Goal: Task Accomplishment & Management: Manage account settings

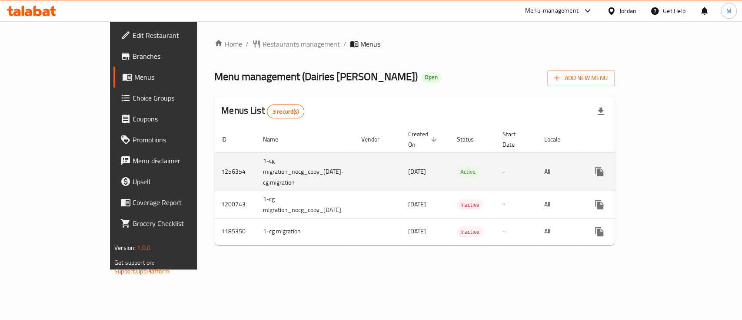
click at [673, 161] on div "enhanced table" at bounding box center [631, 171] width 84 height 21
click at [673, 162] on link "enhanced table" at bounding box center [662, 171] width 21 height 21
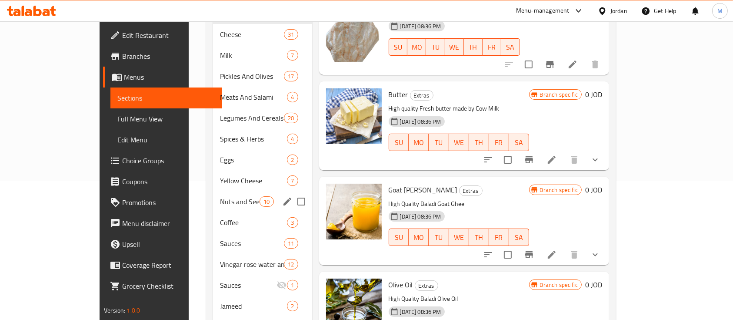
scroll to position [171, 0]
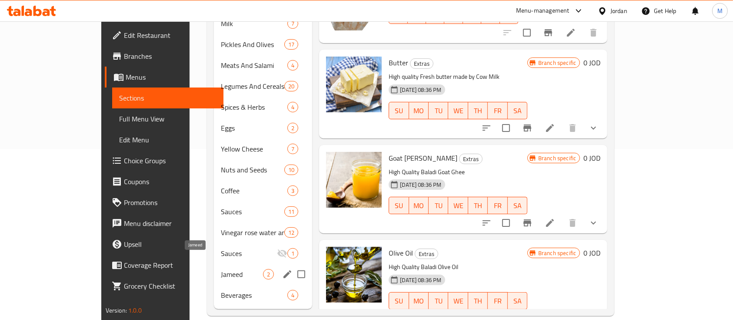
click at [221, 269] on span "Jameed" at bounding box center [242, 274] width 42 height 10
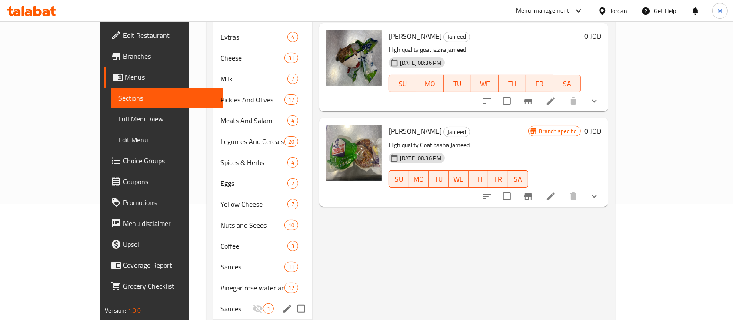
scroll to position [171, 0]
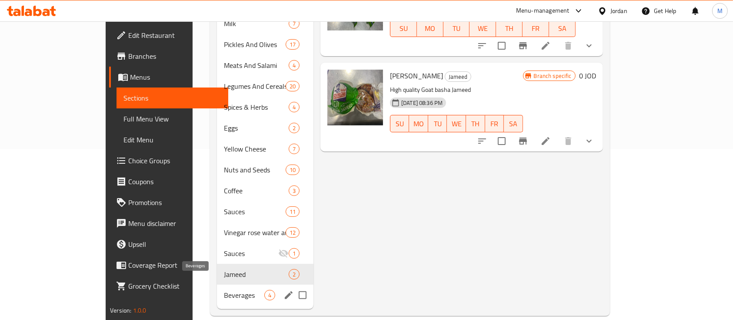
click at [224, 290] on span "Beverages" at bounding box center [244, 295] width 40 height 10
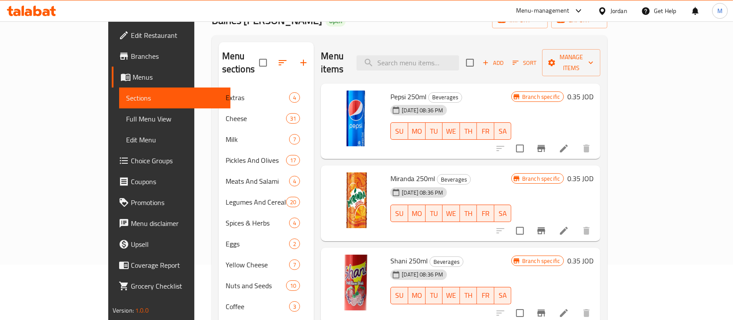
scroll to position [171, 0]
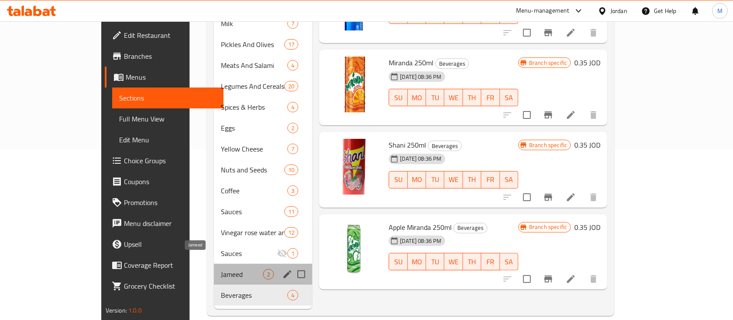
drag, startPoint x: 168, startPoint y: 262, endPoint x: 155, endPoint y: 265, distance: 13.1
click at [221, 269] on span "Jameed" at bounding box center [242, 274] width 42 height 10
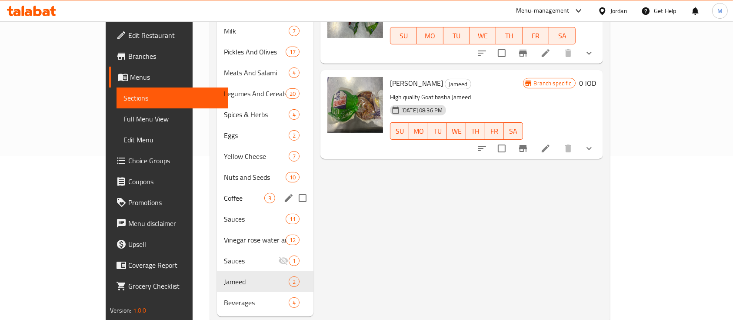
scroll to position [171, 0]
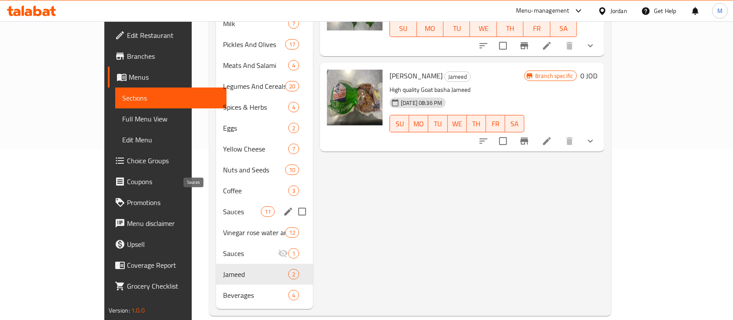
click at [223, 206] on span "Sauces" at bounding box center [242, 211] width 38 height 10
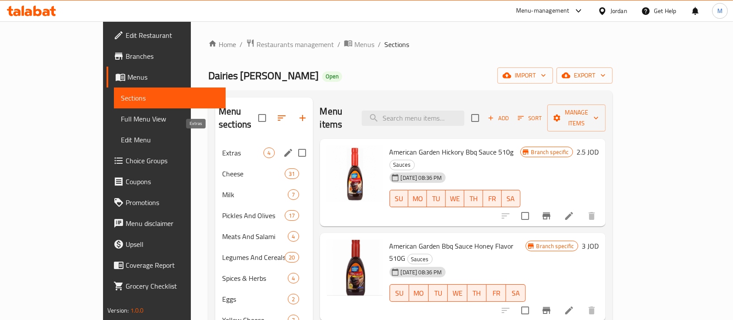
click at [222, 147] on span "Extras" at bounding box center [242, 152] width 41 height 10
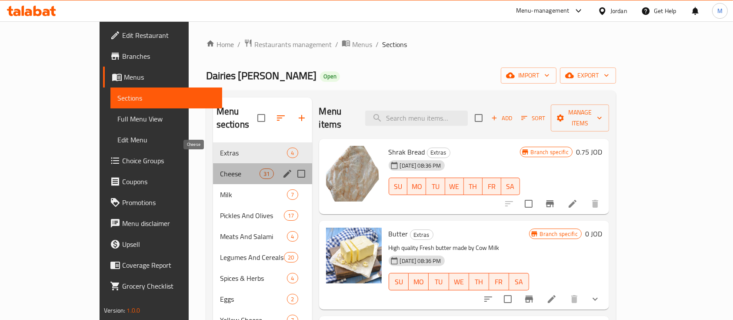
click at [220, 168] on span "Cheese" at bounding box center [240, 173] width 40 height 10
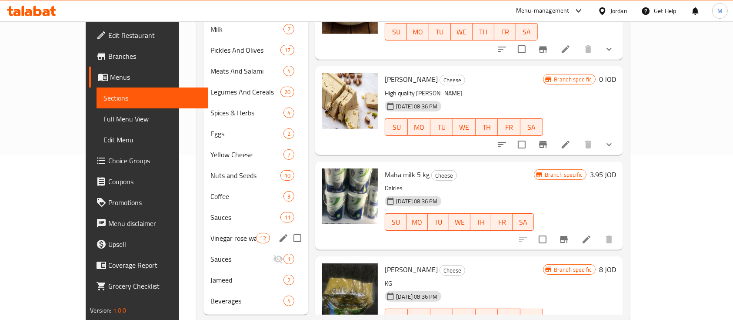
scroll to position [171, 0]
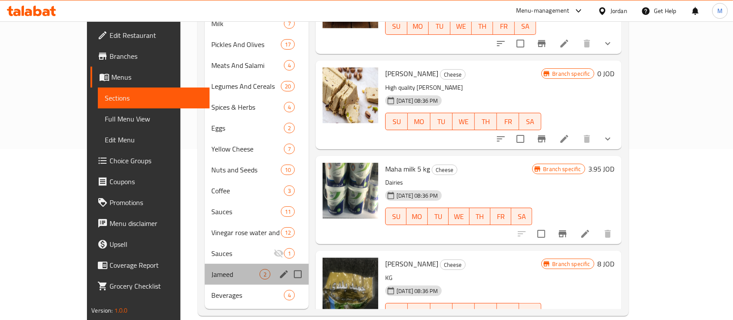
click at [208, 266] on div "Jameed 2" at bounding box center [257, 274] width 104 height 21
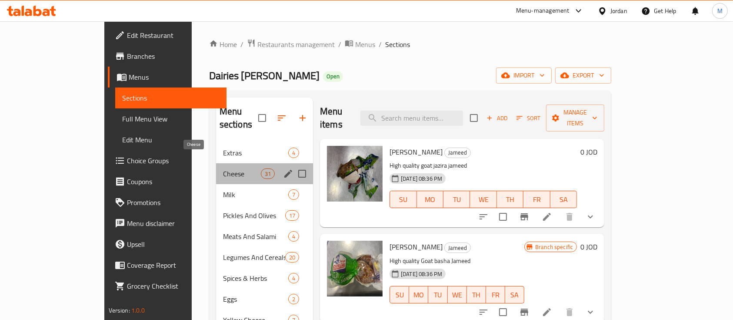
click at [223, 168] on span "Cheese" at bounding box center [242, 173] width 38 height 10
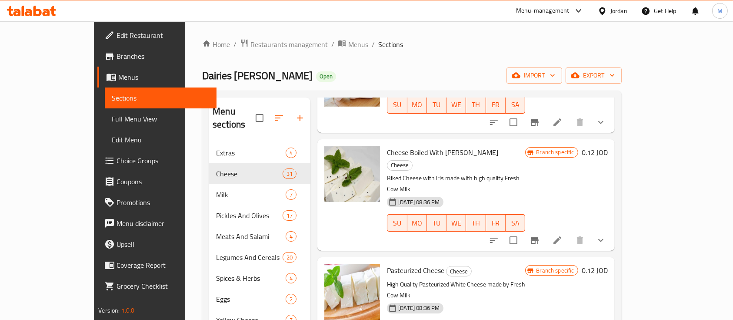
scroll to position [406, 0]
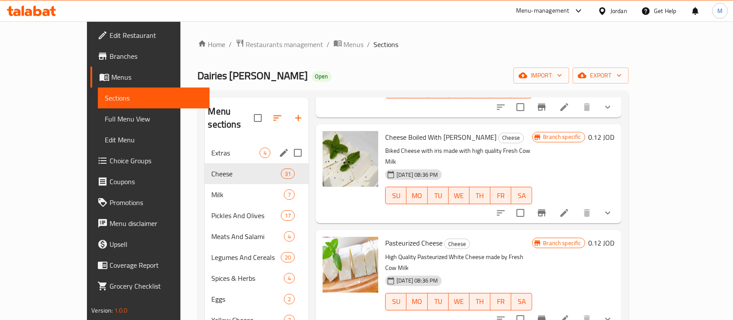
click at [212, 142] on div "Extras 4" at bounding box center [257, 152] width 104 height 21
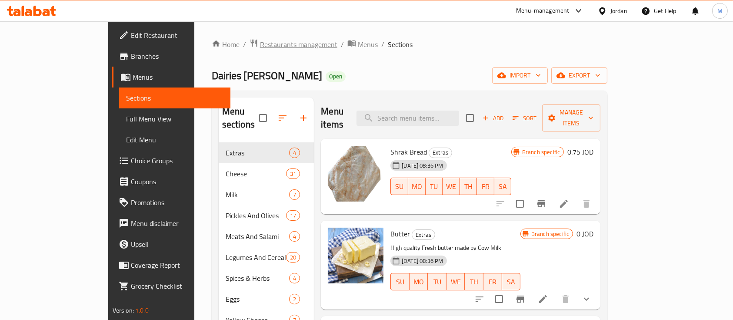
click at [260, 47] on span "Restaurants management" at bounding box center [298, 44] width 77 height 10
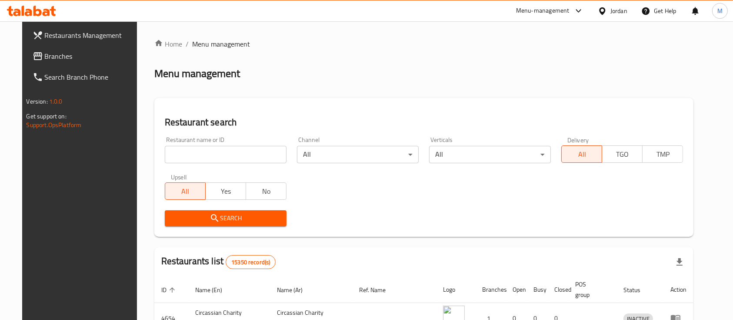
click at [241, 154] on div "Home / Menu management Menu management Restaurant search Restaurant name or ID …" at bounding box center [424, 291] width 540 height 504
click at [241, 154] on input "search" at bounding box center [226, 154] width 122 height 17
type input "س"
type input "markazia"
click button "Search" at bounding box center [226, 218] width 122 height 16
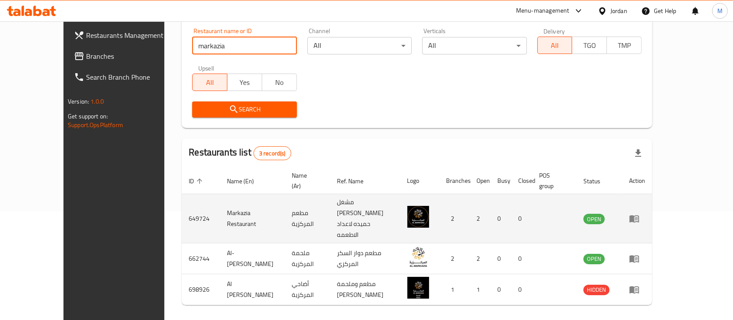
scroll to position [111, 0]
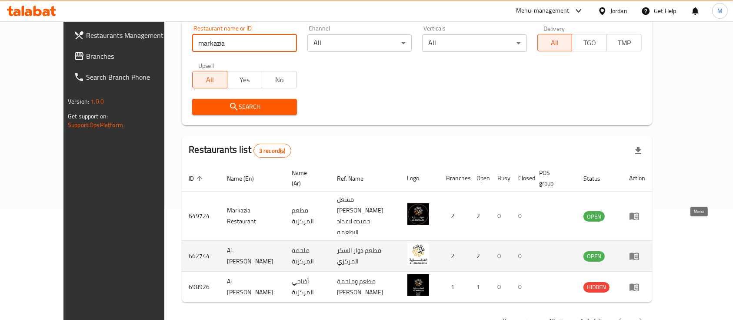
click at [640, 251] on icon "enhanced table" at bounding box center [634, 256] width 10 height 10
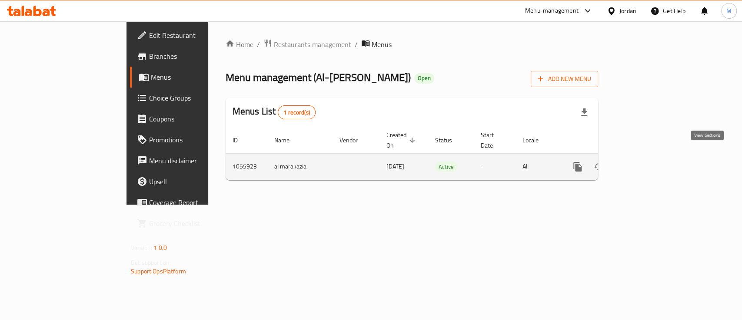
click at [646, 161] on icon "enhanced table" at bounding box center [640, 166] width 10 height 10
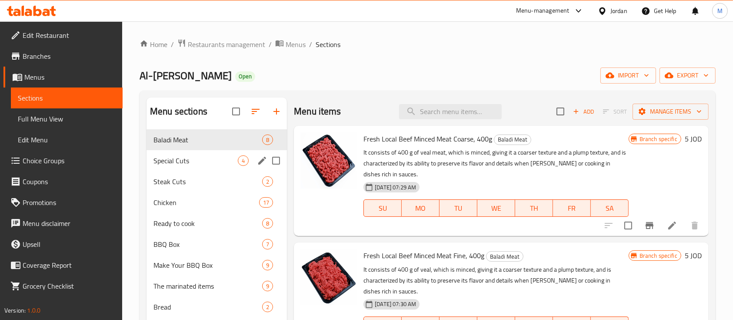
click at [205, 165] on div "Special Cuts 4" at bounding box center [217, 160] width 140 height 21
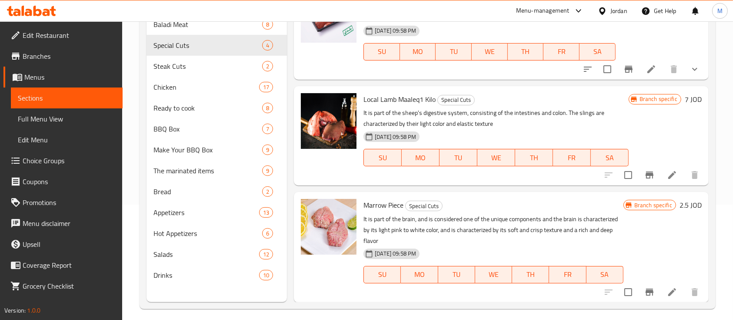
scroll to position [116, 0]
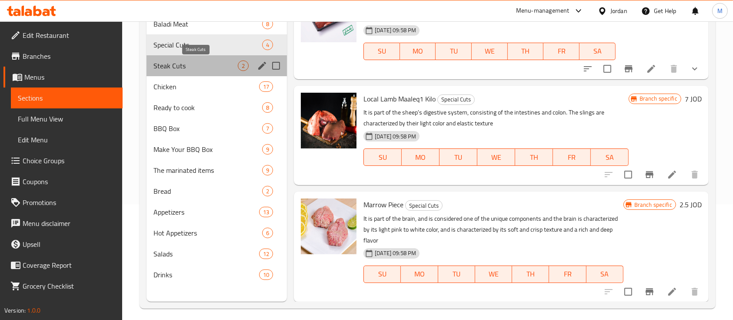
click at [186, 61] on span "Steak Cuts" at bounding box center [196, 65] width 84 height 10
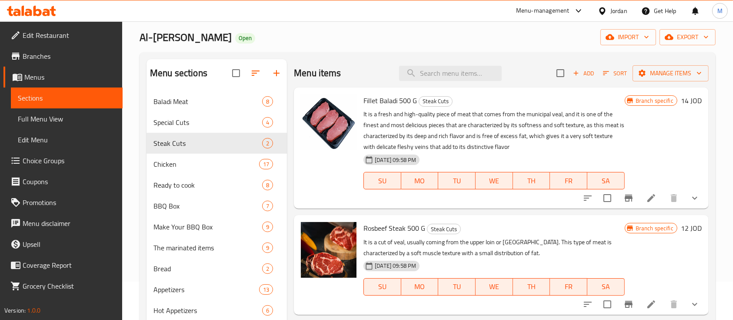
scroll to position [58, 0]
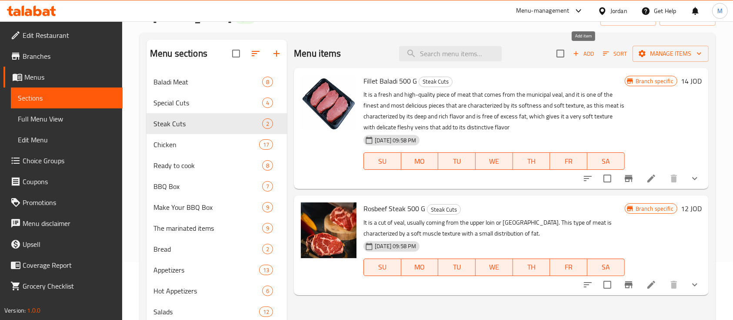
click at [588, 57] on span "Add" at bounding box center [583, 54] width 23 height 10
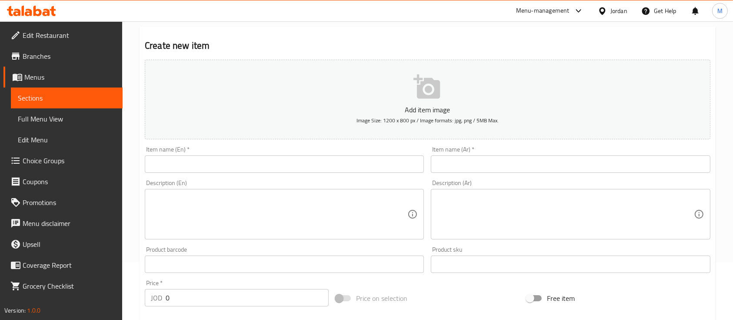
drag, startPoint x: 282, startPoint y: 161, endPoint x: 290, endPoint y: 163, distance: 8.4
click at [282, 161] on input "text" at bounding box center [284, 163] width 279 height 17
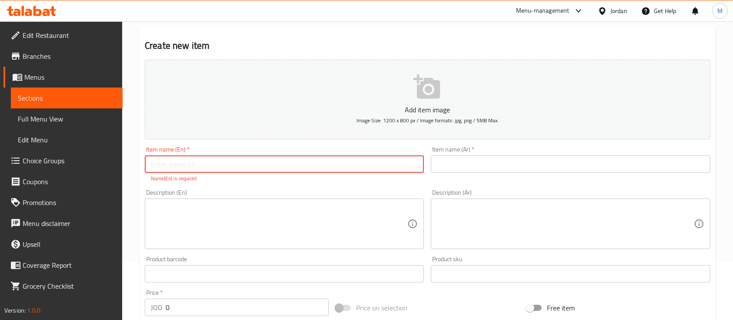
paste input "Ribeye Steak 500g"
type input "Ribeye Steak 500g"
click at [470, 170] on input "text" at bounding box center [570, 163] width 279 height 17
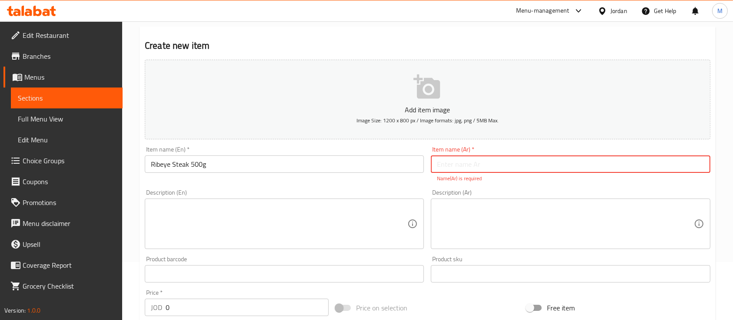
paste input "رب اي ستيك 500 غم"
type input "رب اي ستيك 500 غم"
click at [498, 207] on textarea at bounding box center [565, 223] width 257 height 41
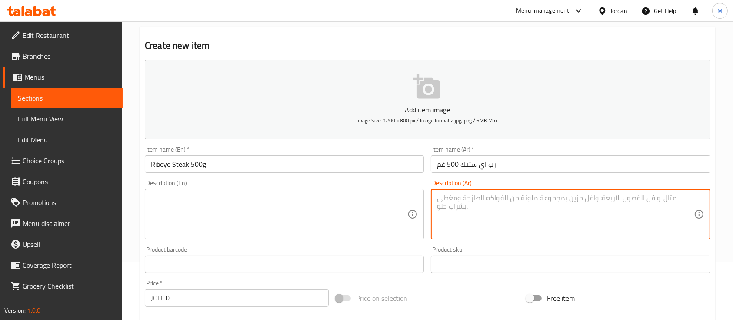
click at [231, 217] on textarea at bounding box center [279, 214] width 257 height 41
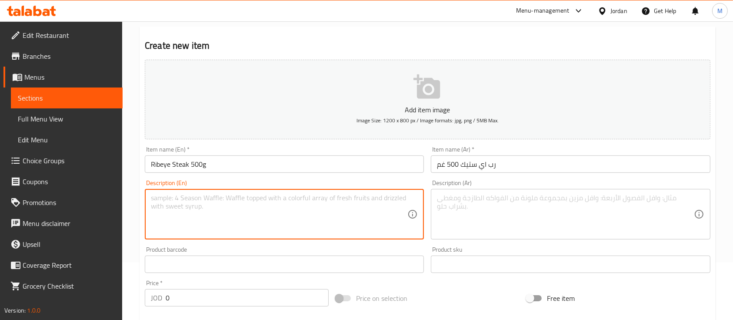
paste textarea "Ribeye Steak 500g – Juicy, Tender & Full of Flavor Savor the rich marbling and …"
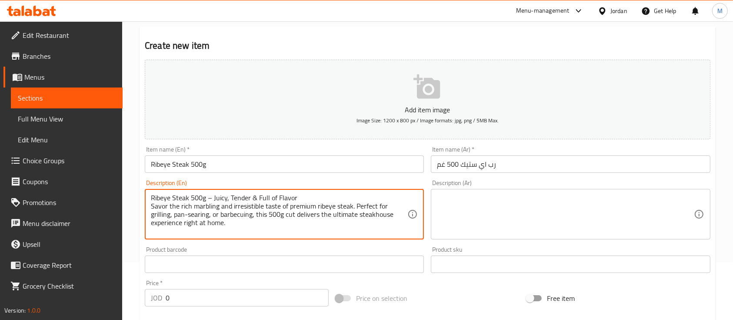
drag, startPoint x: 209, startPoint y: 197, endPoint x: 216, endPoint y: 202, distance: 8.7
click at [209, 197] on textarea "Ribeye Steak 500g – Juicy, Tender & Full of Flavor Savor the rich marbling and …" at bounding box center [279, 214] width 257 height 41
type textarea "Ribeye Steak 500g Juicy, Tender & Full of Flavor Savor the rich marbling and ir…"
click at [443, 204] on textarea at bounding box center [565, 214] width 257 height 41
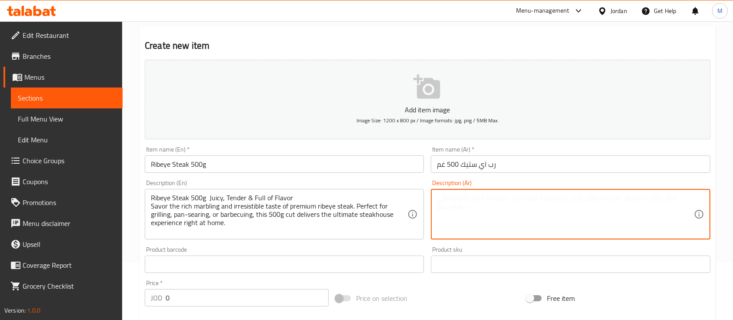
paste textarea "رب آي ستيك 500 غم – طراوة ونكهة غنية استمتع بالمذاق الفاخر والملمس العصيري لقطع…"
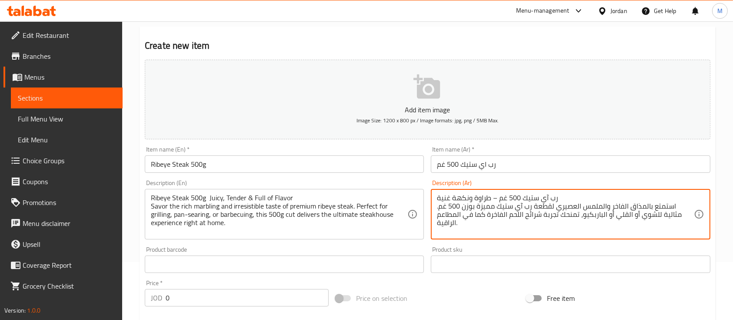
click at [496, 199] on textarea "رب آي ستيك 500 غم – طراوة ونكهة غنية استمتع بالمذاق الفاخر والملمس العصيري لقطع…" at bounding box center [565, 214] width 257 height 41
type textarea "رب آي ستيك 500 غم طراوة ونكهة غنية استمتع بالمذاق الفاخر والملمس العصيري لقطعة …"
click at [503, 247] on div "Product sku Product sku" at bounding box center [570, 259] width 279 height 27
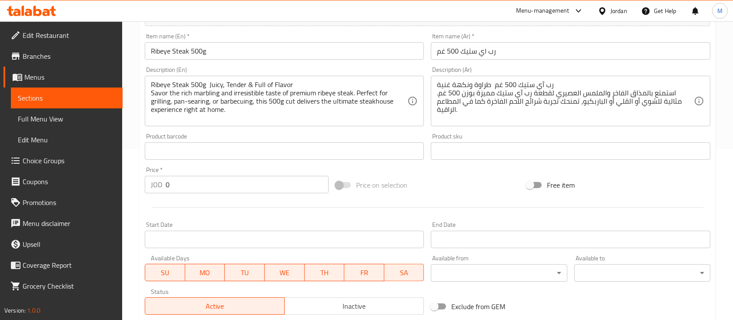
scroll to position [174, 0]
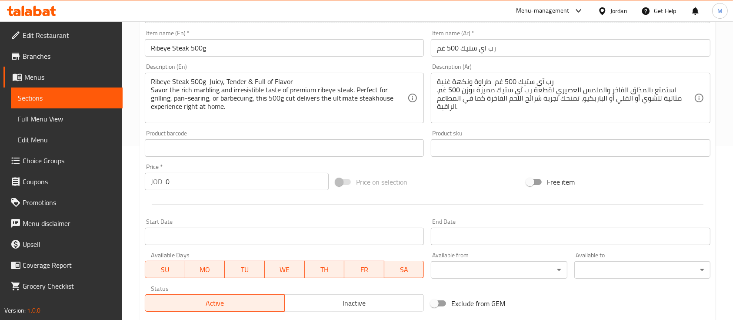
drag, startPoint x: 175, startPoint y: 184, endPoint x: 157, endPoint y: 184, distance: 17.8
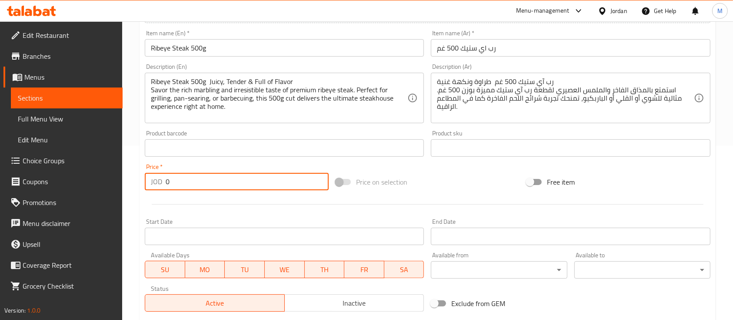
click at [157, 184] on div "JOD 0 Price *" at bounding box center [237, 181] width 184 height 17
paste input "8.85"
type input "8.85"
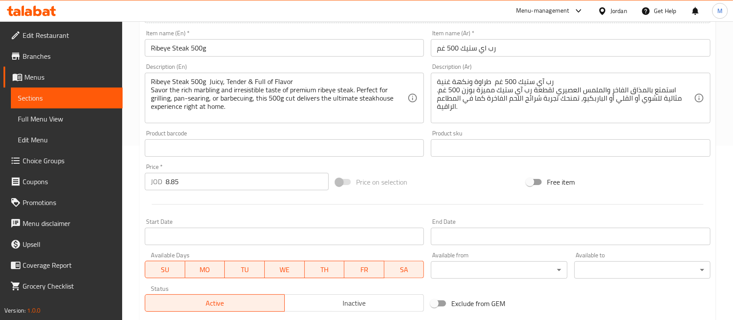
click at [249, 168] on div "Price   * JOD 8.85 Price *" at bounding box center [237, 177] width 184 height 27
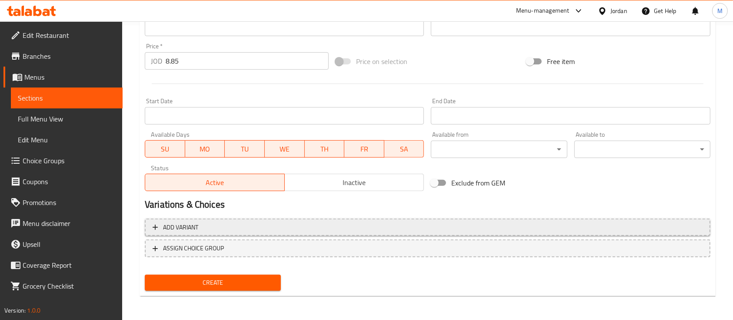
scroll to position [295, 0]
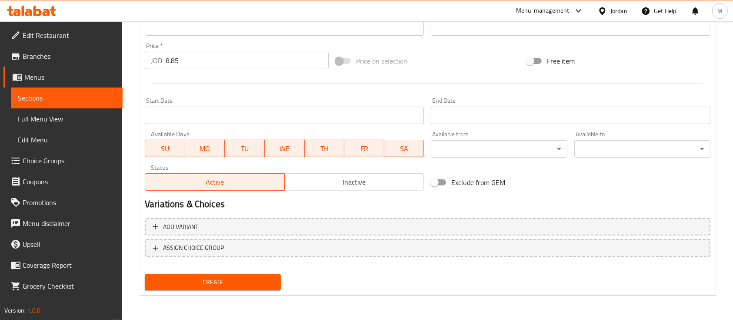
click at [258, 277] on span "Create" at bounding box center [213, 282] width 122 height 11
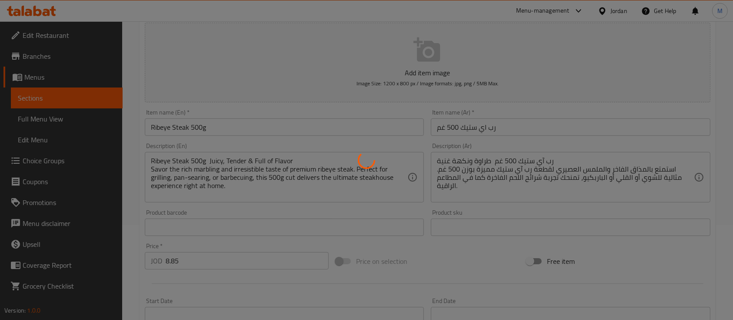
type input "0"
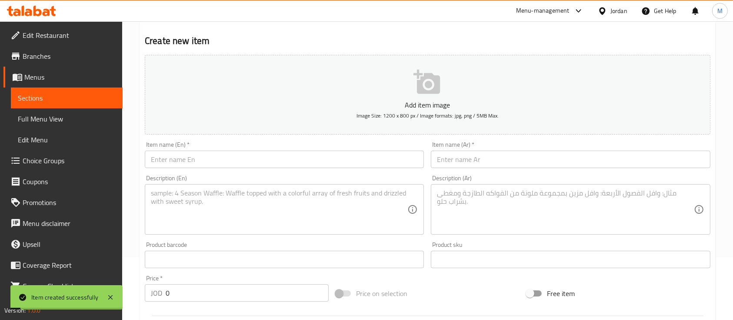
scroll to position [0, 0]
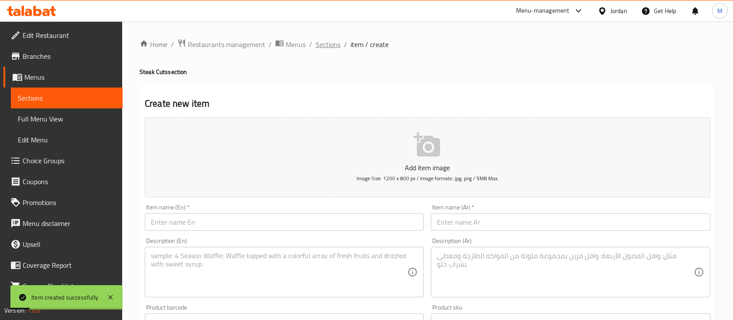
click at [332, 45] on span "Sections" at bounding box center [328, 44] width 25 height 10
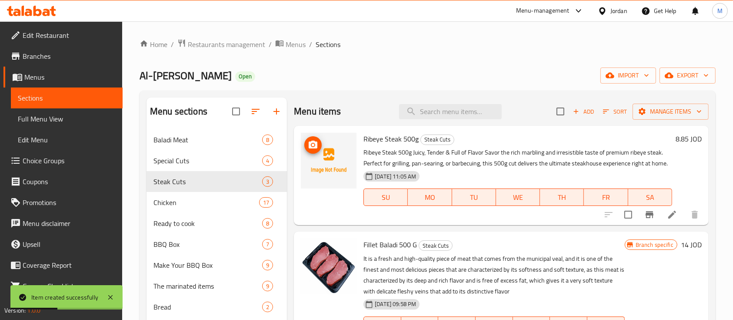
click at [312, 144] on circle "upload picture" at bounding box center [313, 145] width 3 height 3
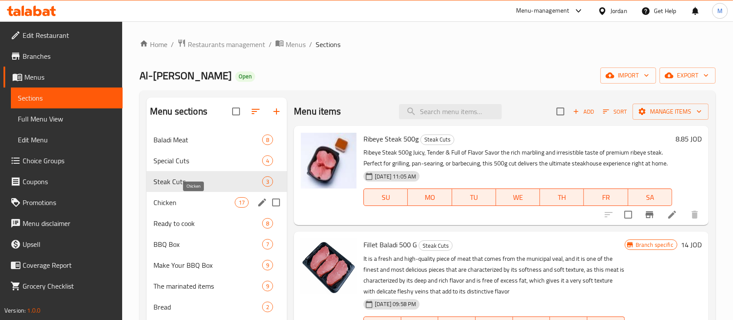
click at [201, 201] on span "Chicken" at bounding box center [194, 202] width 81 height 10
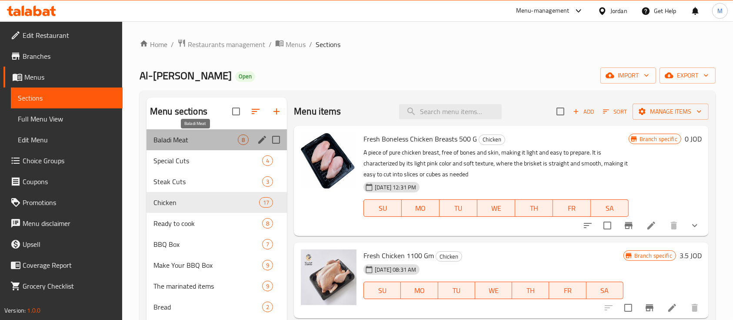
click at [202, 140] on span "Baladi Meat" at bounding box center [196, 139] width 84 height 10
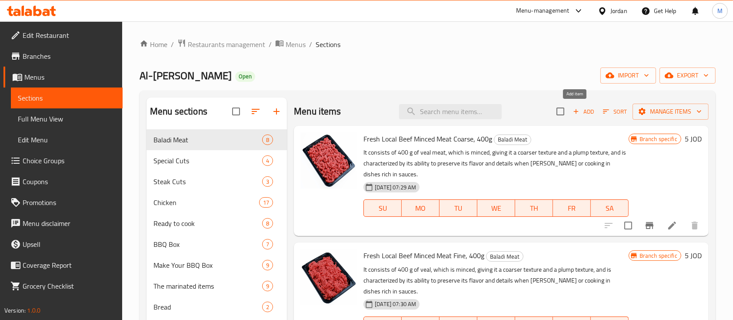
click at [580, 111] on span "Add" at bounding box center [583, 112] width 23 height 10
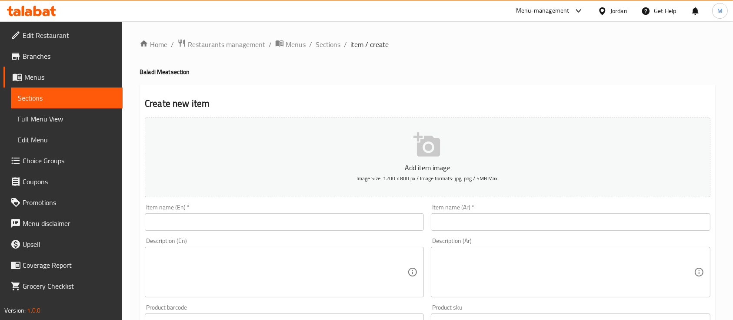
click at [471, 221] on input "text" at bounding box center [570, 221] width 279 height 17
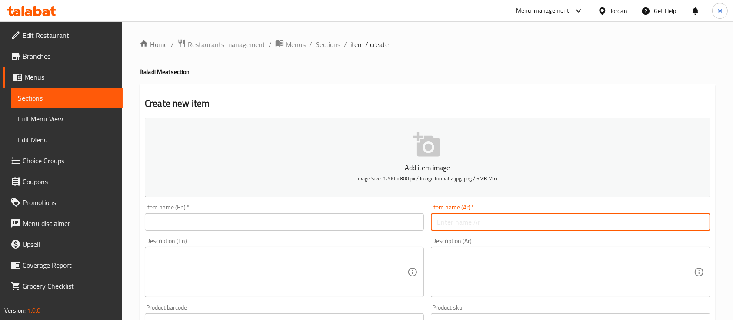
paste input "موزات خروف بلدي 1 كيلو"
type input "موزات خروف بلدي 1 كيلو"
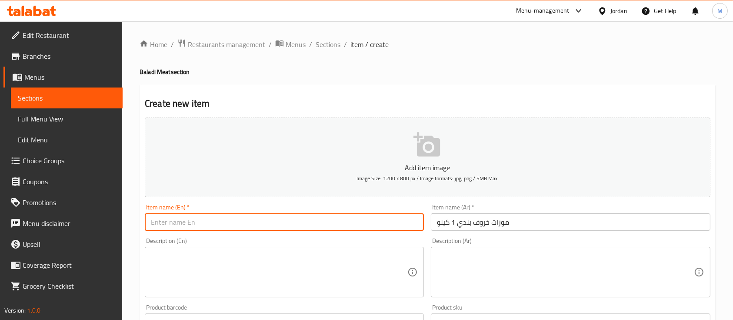
click at [365, 225] on input "text" at bounding box center [284, 221] width 279 height 17
paste input "Local Lamb Shank 1kg"
type input "Local Lamb Shank 1kg"
click at [365, 248] on div "Description (En)" at bounding box center [284, 272] width 279 height 50
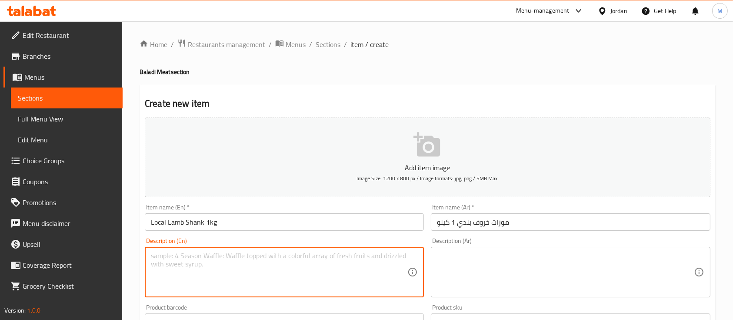
paste textarea "Local Lamb Shank 1kg – Rich, Tender & Full of Tradition Sourced from local farm…"
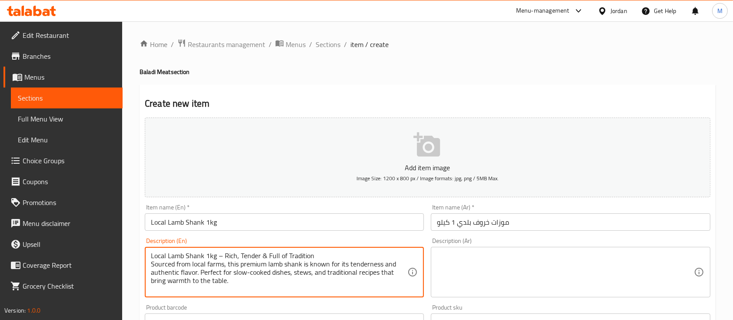
type textarea "Local Lamb Shank 1kg – Rich, Tender & Full of Tradition Sourced from local farm…"
click at [525, 278] on textarea at bounding box center [565, 271] width 257 height 41
paste textarea "موزات خروف بلدي 1 كيلو – طراوة ومذاق أصيل من المزارع المحلية مباشرة، تتميز موزا…"
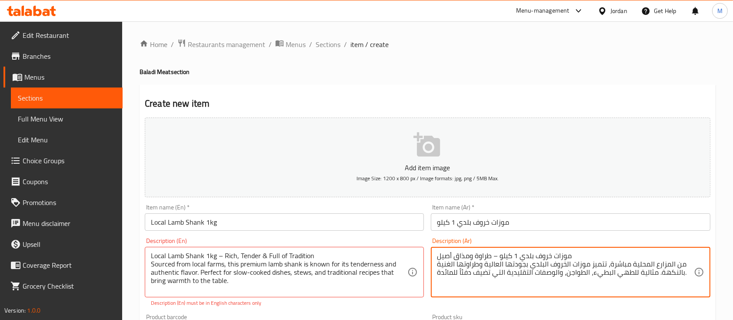
type textarea "موزات خروف بلدي 1 كيلو – طراوة ومذاق أصيل من المزارع المحلية مباشرة، تتميز موزا…"
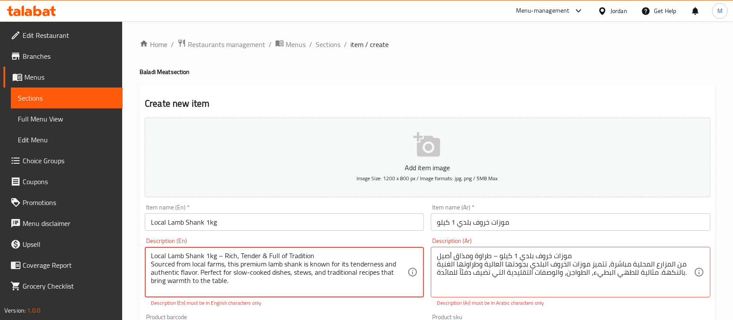
drag, startPoint x: 223, startPoint y: 256, endPoint x: 217, endPoint y: 256, distance: 6.1
type textarea "Local Lamb Shank 1kg Rich, Tender & Full of Tradition Sourced from local farms,…"
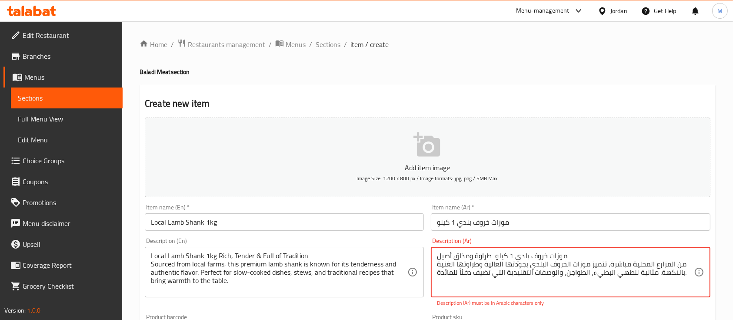
type textarea "موزات خروف بلدي 1 كيلو طراوة ومذاق أصيل من المزارع المحلية مباشرة، تتميز موزات …"
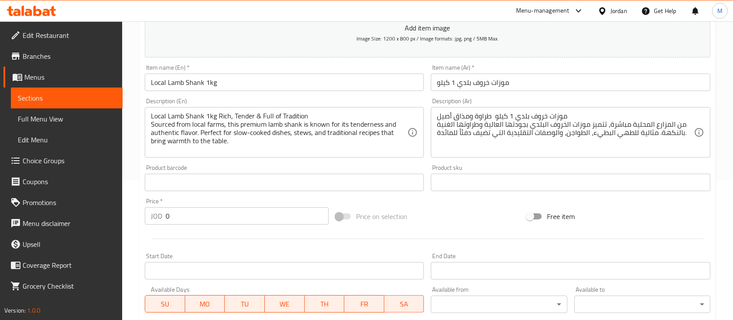
scroll to position [174, 0]
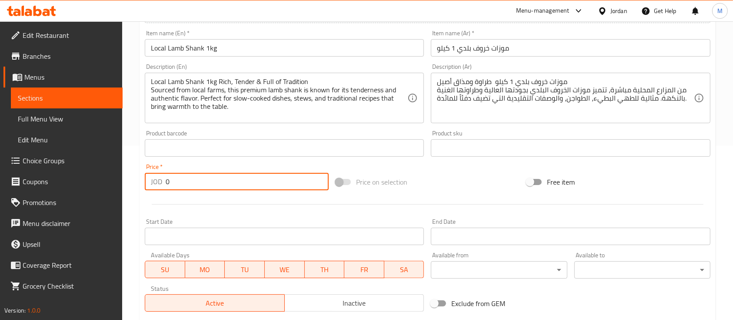
drag, startPoint x: 170, startPoint y: 185, endPoint x: 177, endPoint y: 183, distance: 7.6
click at [156, 185] on div "JOD 0 Price *" at bounding box center [237, 181] width 184 height 17
paste input "18"
type input "18"
click at [265, 166] on div "Price   * JOD 18 Price *" at bounding box center [237, 177] width 184 height 27
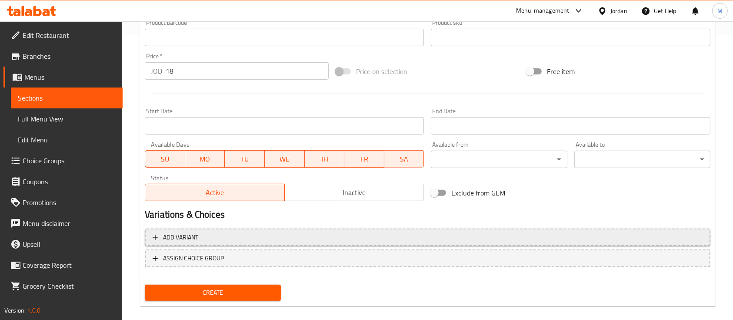
scroll to position [295, 0]
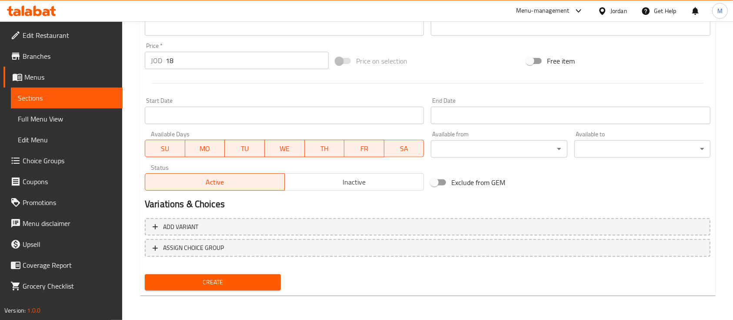
click at [237, 282] on span "Create" at bounding box center [213, 282] width 122 height 11
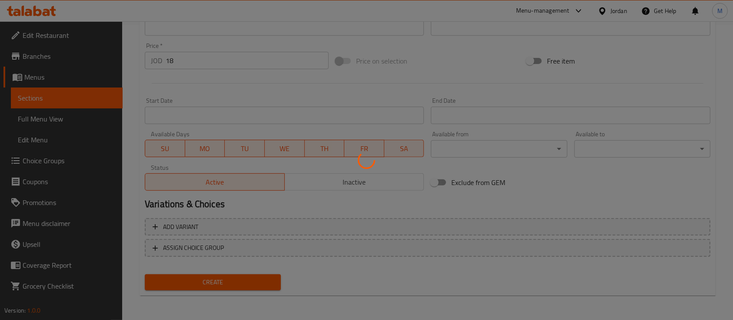
type input "0"
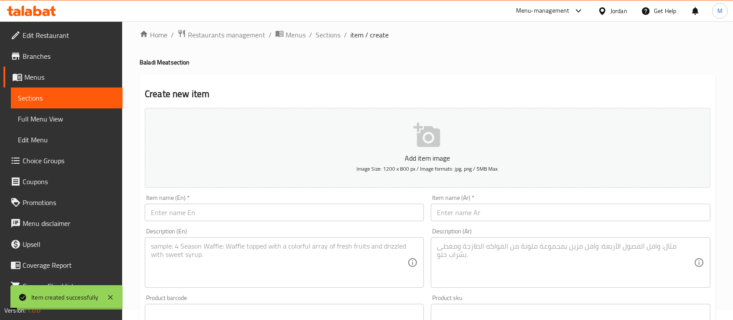
scroll to position [0, 0]
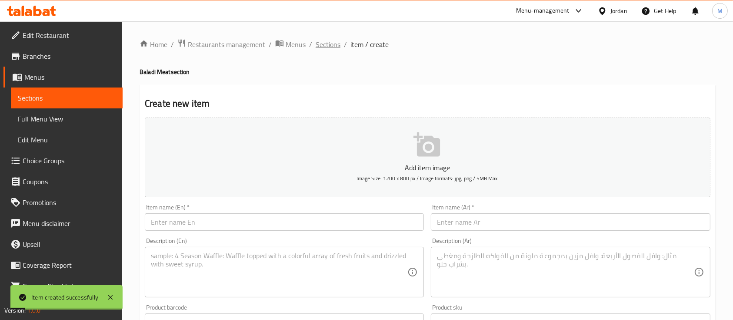
click at [318, 40] on span "Sections" at bounding box center [328, 44] width 25 height 10
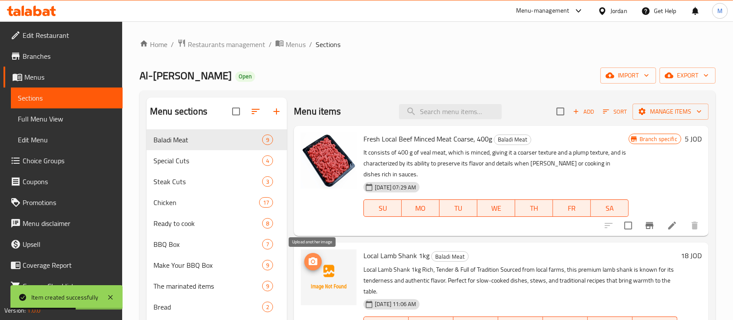
click at [315, 261] on icon "upload picture" at bounding box center [313, 261] width 10 height 10
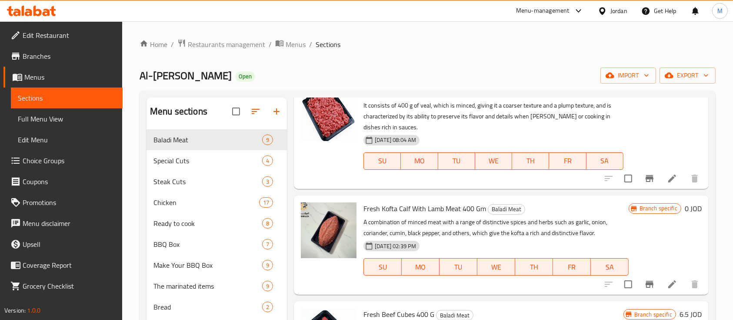
scroll to position [406, 0]
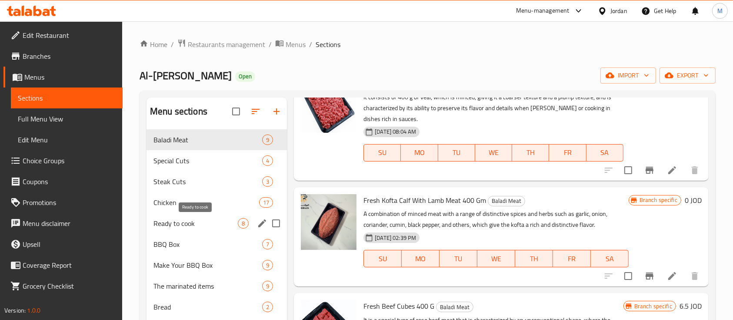
click at [207, 220] on span "Ready to cook" at bounding box center [196, 223] width 84 height 10
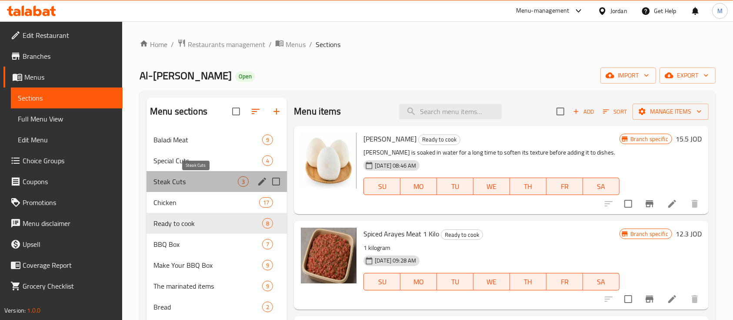
click at [201, 185] on span "Steak Cuts" at bounding box center [196, 181] width 84 height 10
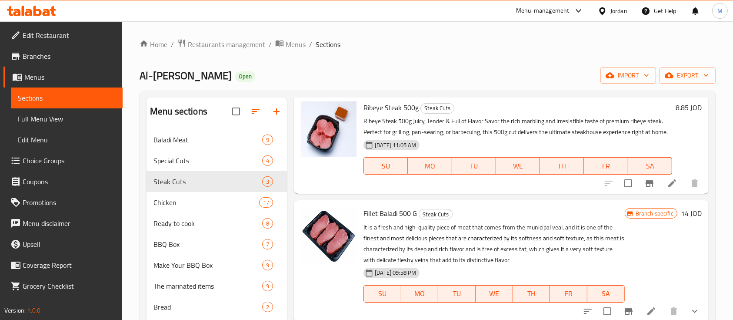
scroll to position [52, 0]
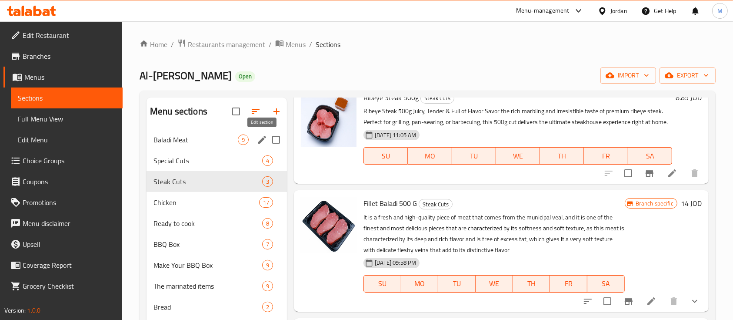
click at [257, 144] on icon "edit" at bounding box center [262, 139] width 10 height 10
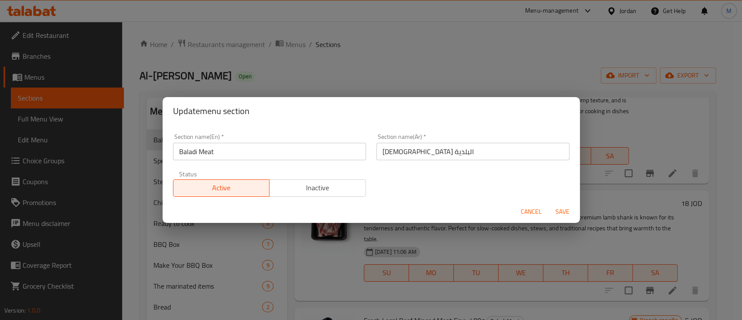
click at [480, 80] on div "Update menu section Section name(En)   * Baladi Meat Section name(En) * Section…" at bounding box center [371, 160] width 742 height 320
click at [536, 214] on span "Cancel" at bounding box center [531, 211] width 21 height 11
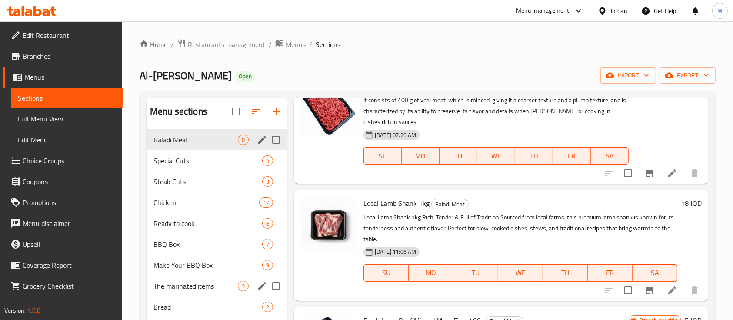
scroll to position [58, 0]
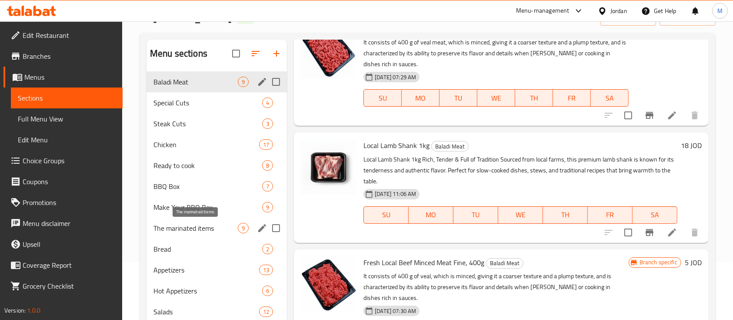
click at [218, 231] on span "The marinated items" at bounding box center [196, 228] width 84 height 10
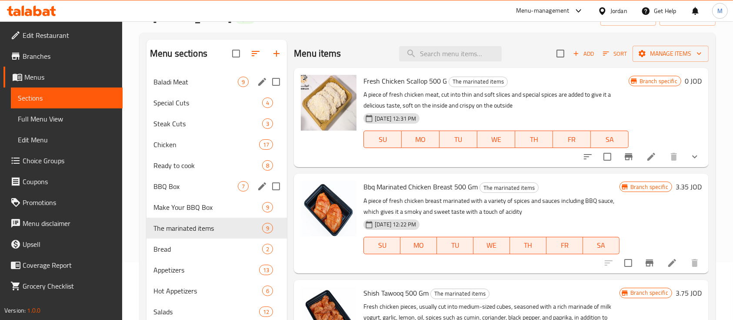
click at [194, 186] on span "BBQ Box" at bounding box center [196, 186] width 84 height 10
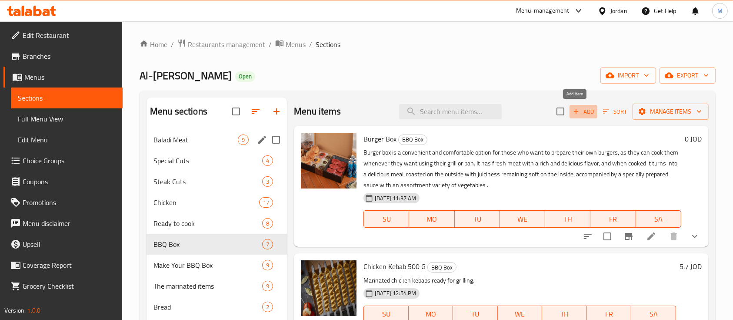
click at [582, 107] on span "Add" at bounding box center [583, 112] width 23 height 10
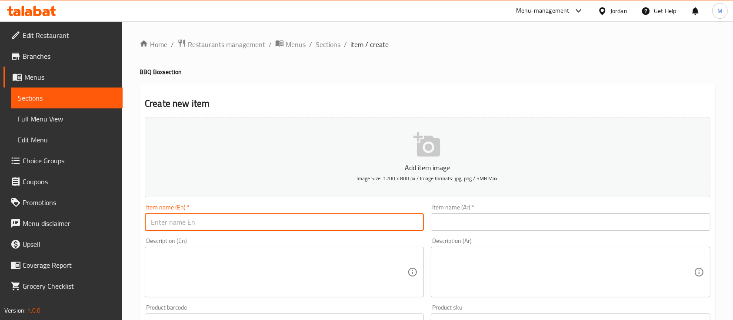
click at [261, 223] on input "text" at bounding box center [284, 221] width 279 height 17
click at [498, 219] on input "text" at bounding box center [570, 221] width 279 height 17
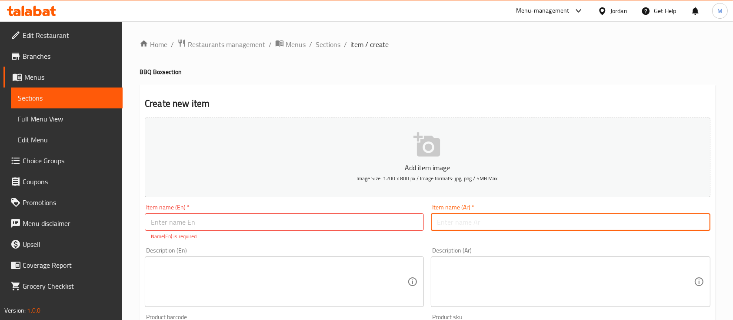
paste input "[PERSON_NAME] 500غم"
type input "[PERSON_NAME] 500غم"
click at [266, 218] on input "text" at bounding box center [284, 221] width 279 height 17
paste input "Mini Burgers 500g"
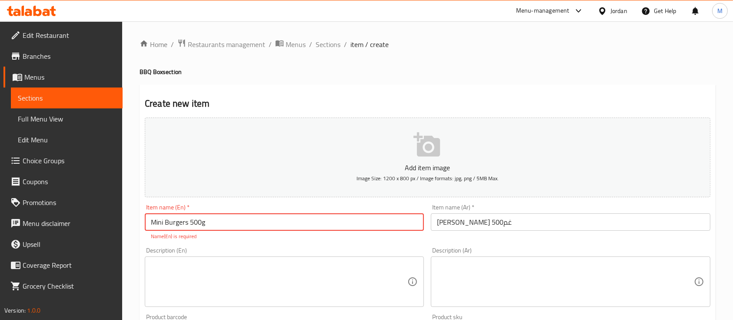
type input "Mini Burgers 500g"
click at [278, 262] on textarea at bounding box center [279, 281] width 257 height 41
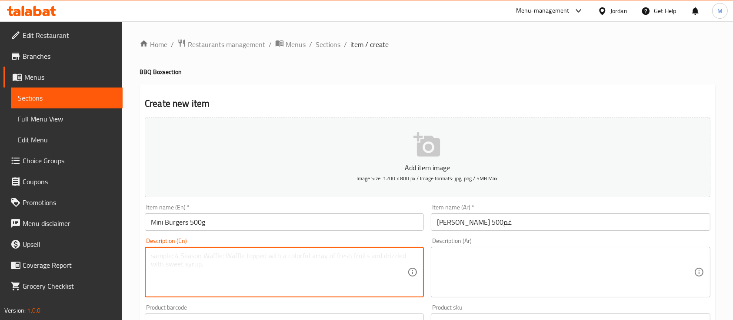
paste textarea "Mini Burgers 500g – Bite-Sized Flavor, Big Satisfaction Delicious and juicy min…"
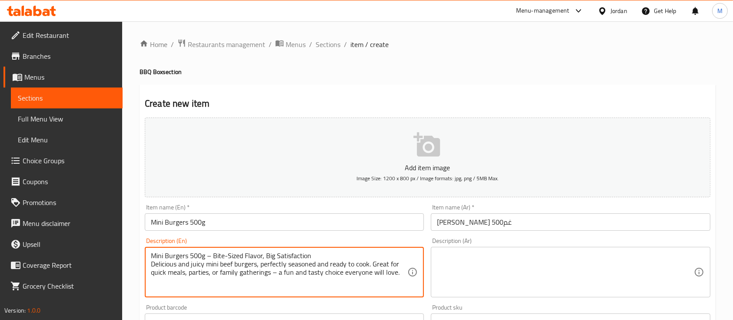
click at [212, 257] on textarea "Mini Burgers 500g – Bite-Sized Flavor, Big Satisfaction Delicious and juicy min…" at bounding box center [279, 271] width 257 height 41
type textarea "Mini Burgers 500g Bite-Sized Flavor, Big Satisfaction Delicious and juicy mini …"
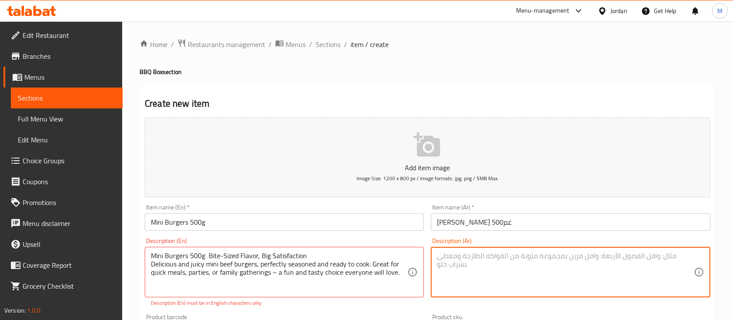
click at [508, 270] on textarea at bounding box center [565, 271] width 257 height 41
paste textarea "ميني برغر 500غم – طعم لذيذ بحجم صغير [PERSON_NAME] شهي وعصيري، متبل وجاهز للطهي…"
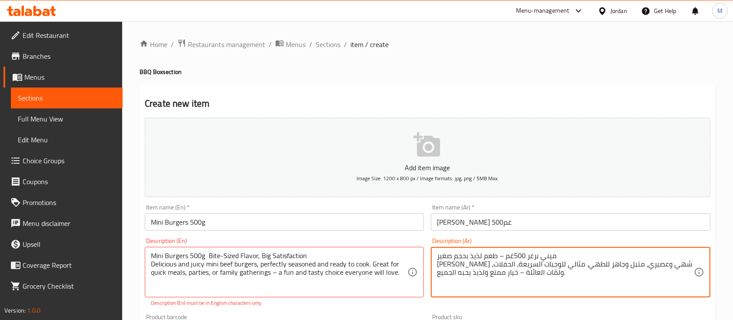
click at [503, 256] on textarea "ميني برغر 500غم – طعم لذيذ بحجم صغير [PERSON_NAME] شهي وعصيري، متبل وجاهز للطهي…" at bounding box center [565, 271] width 257 height 41
type textarea "ميني برغر 500غم طعم لذيذ بحجم صغير [PERSON_NAME] وعصيري، متبل وجاهز للطهي. مثال…"
drag, startPoint x: 275, startPoint y: 272, endPoint x: 300, endPoint y: 304, distance: 40.2
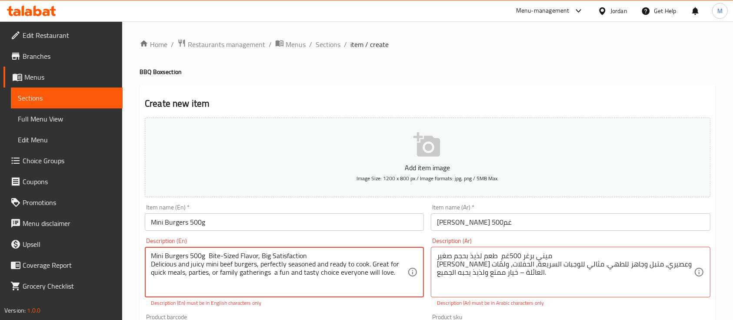
type textarea "Mini Burgers 500g Bite-Sized Flavor, Big Satisfaction Delicious and juicy mini …"
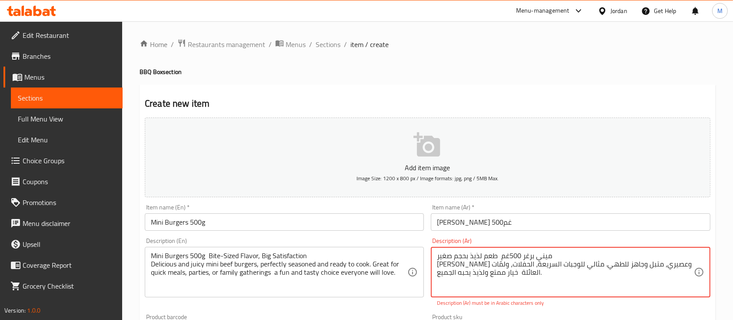
type textarea "ميني برغر 500غم طعم لذيذ بحجم صغير [PERSON_NAME] وعصيري، متبل وجاهز للطهي. مثال…"
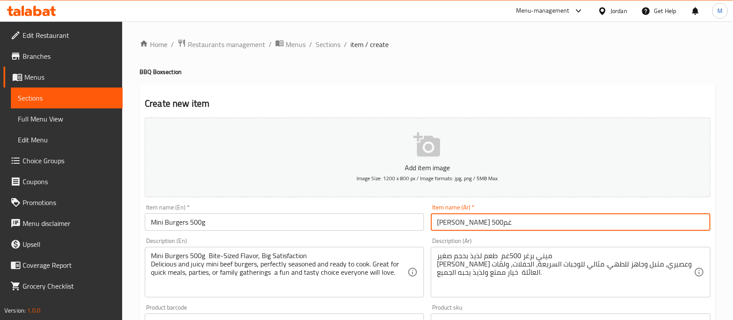
click at [509, 226] on input "[PERSON_NAME] 500غم" at bounding box center [570, 221] width 279 height 17
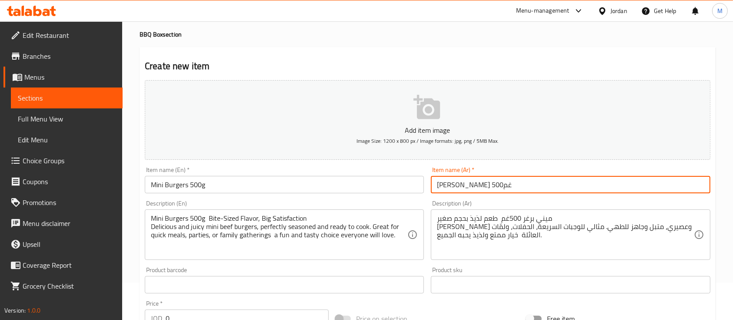
scroll to position [58, 0]
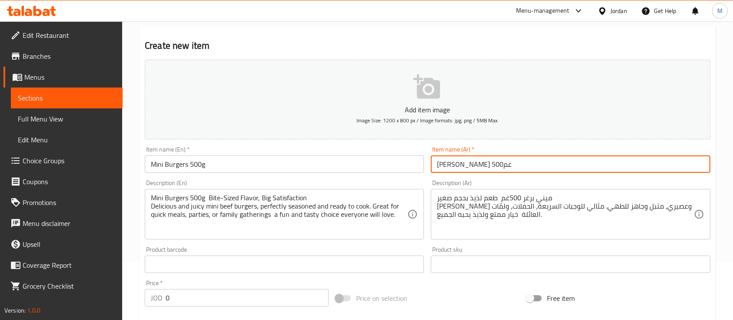
click at [159, 302] on div "JOD 0 Price *" at bounding box center [237, 297] width 184 height 17
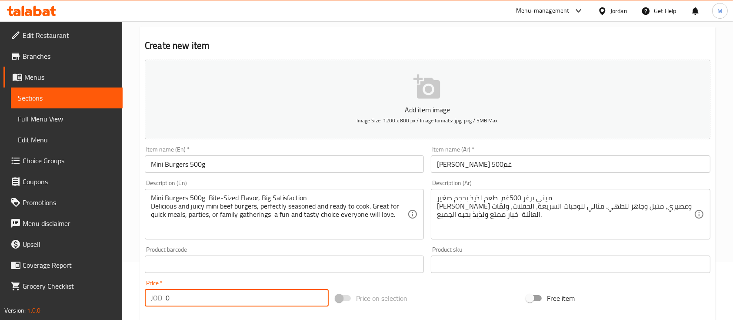
paste input "5"
type input "5"
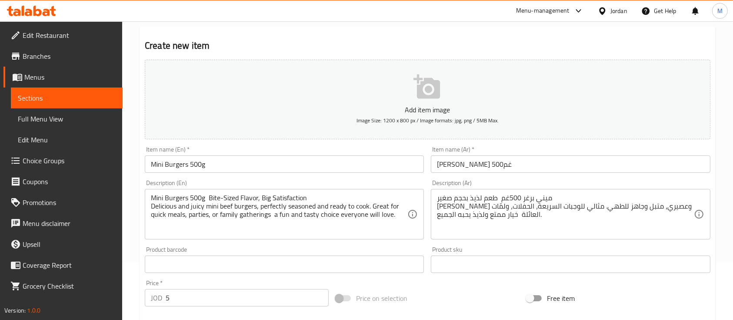
click at [214, 283] on div "Price   * JOD 5 Price *" at bounding box center [237, 293] width 184 height 27
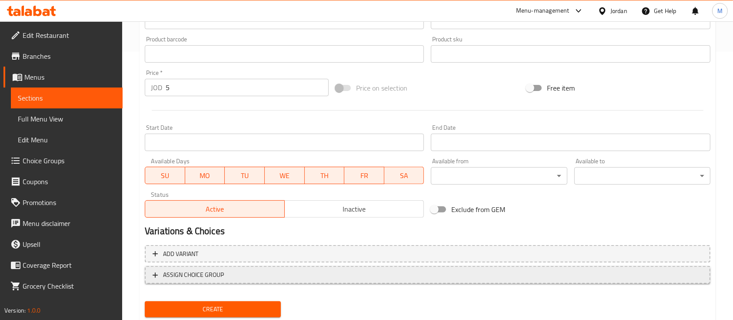
scroll to position [290, 0]
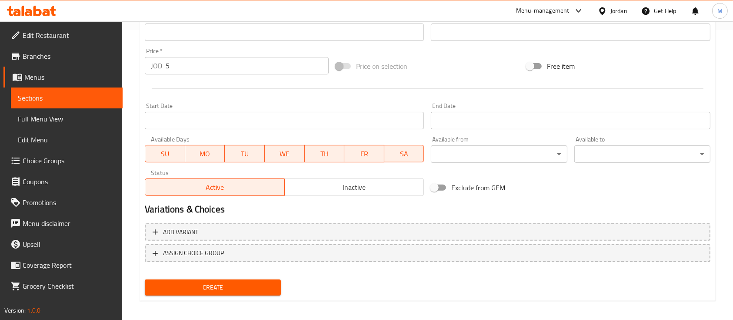
click at [245, 290] on span "Create" at bounding box center [213, 287] width 122 height 11
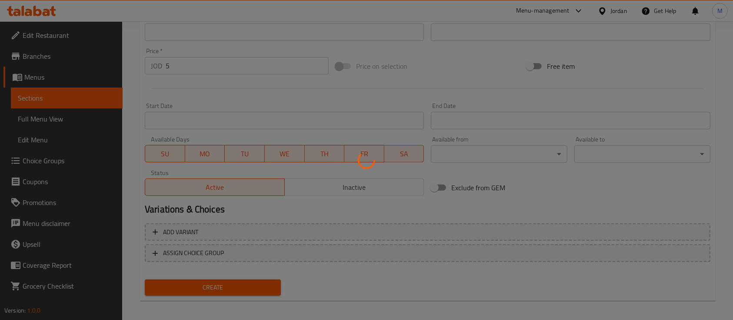
type input "0"
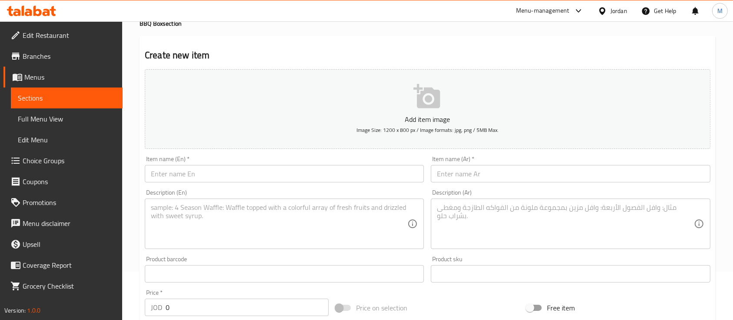
scroll to position [0, 0]
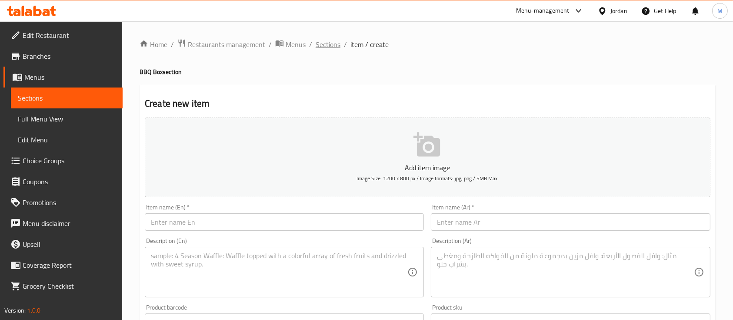
click at [331, 45] on span "Sections" at bounding box center [328, 44] width 25 height 10
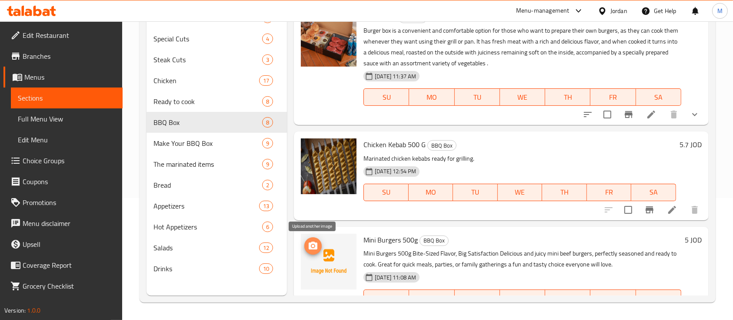
click at [318, 252] on button "upload picture" at bounding box center [312, 245] width 17 height 17
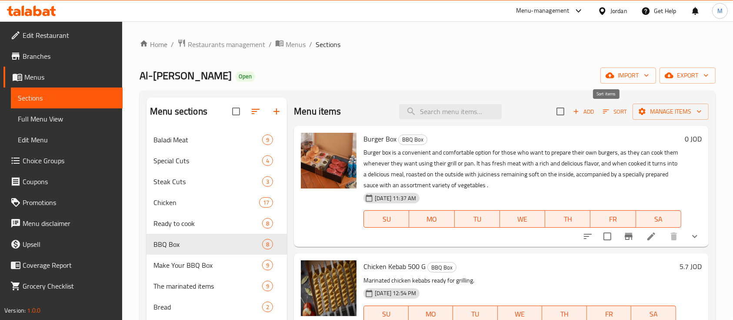
click at [602, 110] on icon "button" at bounding box center [606, 111] width 8 height 8
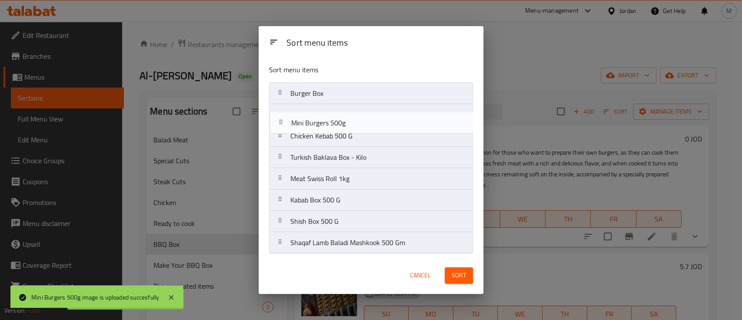
drag, startPoint x: 415, startPoint y: 143, endPoint x: 416, endPoint y: 126, distance: 17.0
click at [416, 126] on nav "Burger Box Chicken Kebab 500 G Mini Burgers 500g Turkish Baklava Box - Kilo Mea…" at bounding box center [371, 167] width 204 height 171
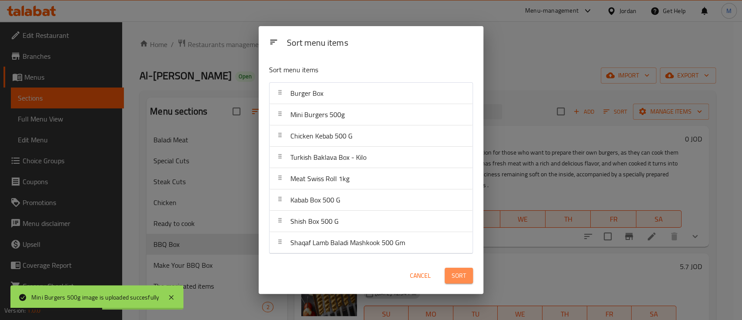
click at [466, 277] on button "Sort" at bounding box center [459, 276] width 28 height 16
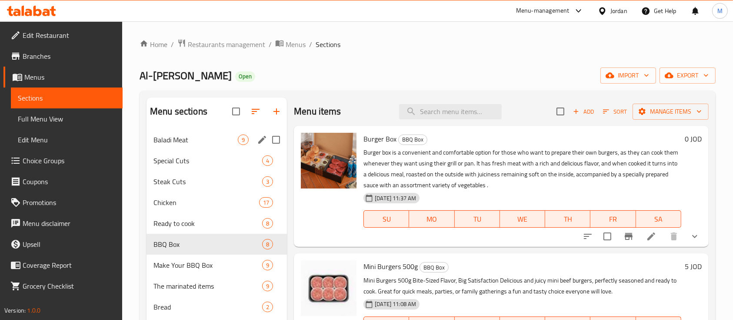
click at [200, 147] on div "Baladi Meat 9" at bounding box center [217, 139] width 140 height 21
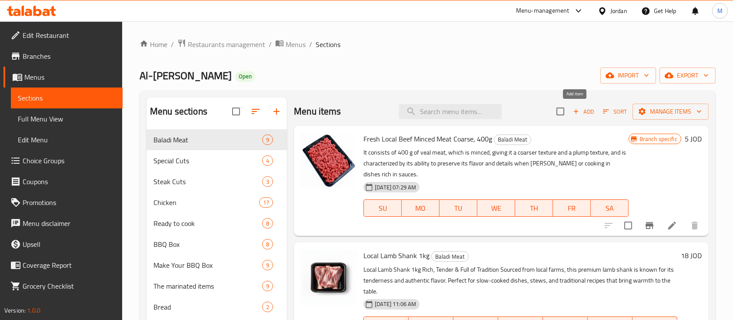
click at [572, 113] on span "Add" at bounding box center [583, 112] width 23 height 10
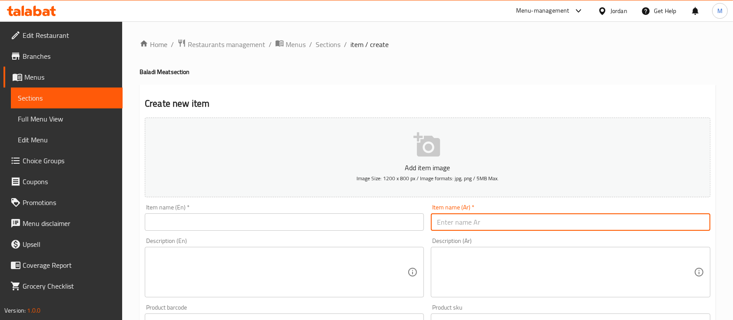
click at [453, 221] on input "text" at bounding box center [570, 221] width 279 height 17
paste input "خروف بلدي عكاوي 1 كيلو"
type input "خروف بلدي عكاوي 1 كيلو"
click at [322, 221] on input "text" at bounding box center [284, 221] width 279 height 17
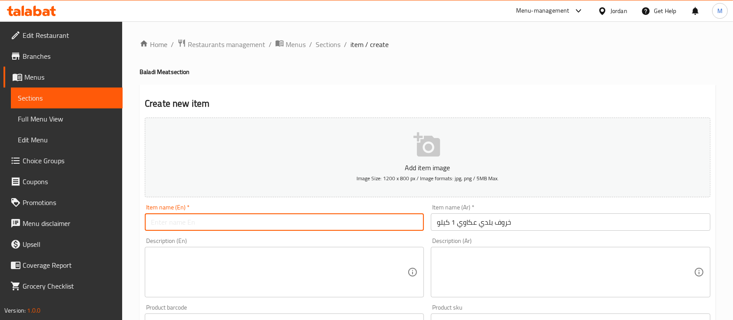
paste input "Local Lamb Akawi Cut 1kg"
type input "Local Lamb Akawi Cut 1kg"
click at [314, 200] on div "Add item image Image Size: 1200 x 800 px / Image formats: jpg, png / 5MB Max." at bounding box center [427, 157] width 573 height 87
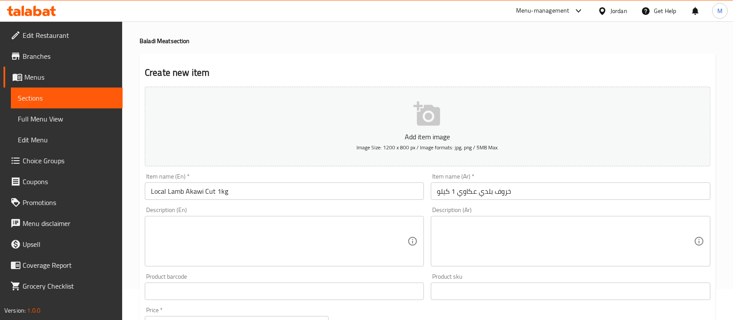
scroll to position [58, 0]
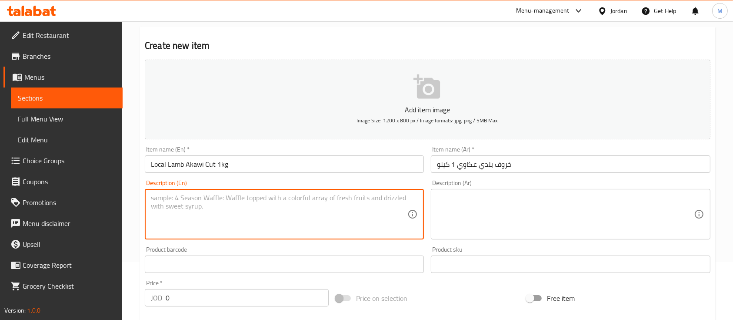
click at [346, 207] on textarea at bounding box center [279, 214] width 257 height 41
paste textarea "Local Lamb Akawi Cut 1kg – Premium Quality, Authentic Taste Sourced from local …"
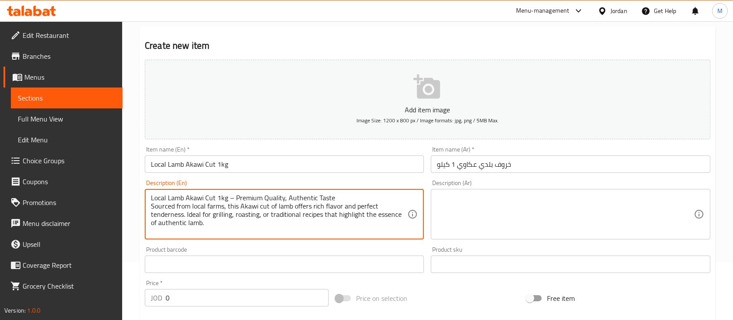
click at [230, 199] on textarea "Local Lamb Akawi Cut 1kg – Premium Quality, Authentic Taste Sourced from local …" at bounding box center [279, 214] width 257 height 41
click at [232, 197] on textarea "Local Lamb Akawi Cut 1kg – Premium Quality, Authentic Taste Sourced from local …" at bounding box center [279, 214] width 257 height 41
type textarea "Local Lamb Akawi Cut 1kg Premium Quality, Authentic Taste Sourced from local fa…"
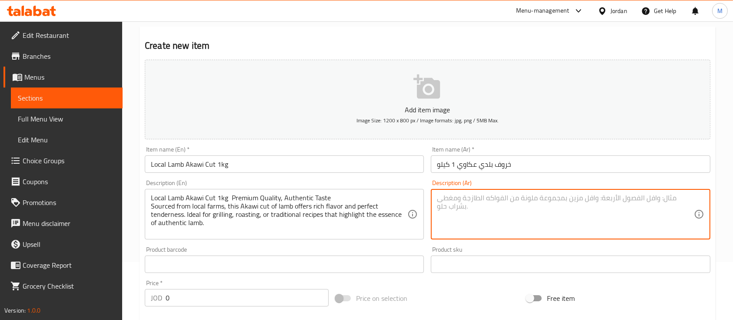
click at [468, 215] on textarea at bounding box center [565, 214] width 257 height 41
paste textarea "خروف بلدي عكاوي 1 كيلو – جودة مميزة ومذاق أصيل مستمد من المزارع المحلية، يتميز …"
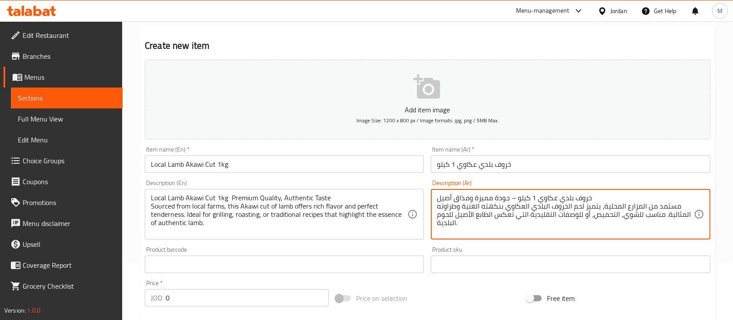
click at [513, 200] on textarea "خروف بلدي عكاوي 1 كيلو – جودة مميزة ومذاق أصيل مستمد من المزارع المحلية، يتميز …" at bounding box center [565, 214] width 257 height 41
drag, startPoint x: 509, startPoint y: 197, endPoint x: 514, endPoint y: 197, distance: 4.8
click at [514, 197] on textarea "خروف بلدي عكاوي 1 كيلو – جودة مميزة ومذاق أصيل مستمد من المزارع المحلية، يتميز …" at bounding box center [565, 214] width 257 height 41
type textarea "خروف بلدي عكاوي 1 كيلو جودة مميزة ومذاق أصيل مستمد من المزارع المحلية، يتميز لح…"
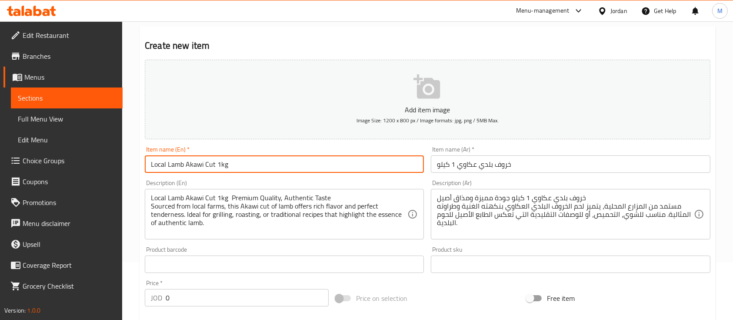
drag, startPoint x: 233, startPoint y: 168, endPoint x: 217, endPoint y: 167, distance: 16.1
click at [217, 167] on input "Local Lamb Akawi Cut 1kg" at bounding box center [284, 163] width 279 height 17
type input "Local Lamb Akawi Cut 250g"
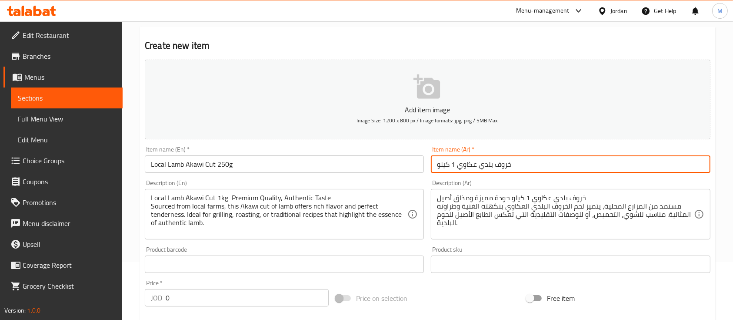
drag, startPoint x: 452, startPoint y: 163, endPoint x: 432, endPoint y: 164, distance: 19.6
click at [432, 164] on input "خروف بلدي عكاوي 1 كيلو" at bounding box center [570, 163] width 279 height 17
click at [512, 169] on input "خروف بلدي عكاوي 1 كيلو" at bounding box center [570, 163] width 279 height 17
type input "خروف بلدي عكاوي 250غم"
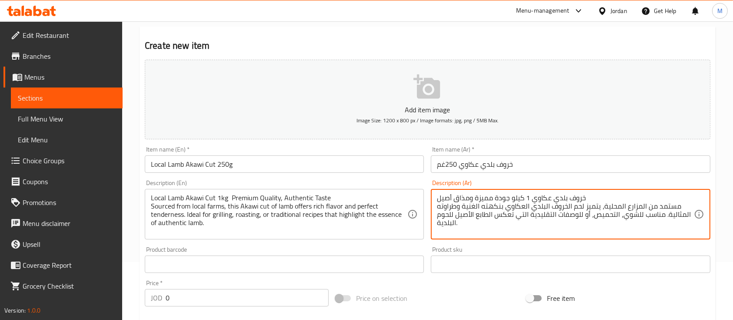
drag, startPoint x: 512, startPoint y: 195, endPoint x: 532, endPoint y: 196, distance: 19.6
type textarea "خروف بلدي عكاوي جودة مميزة ومذاق أصيل مستمد من المزارع المحلية، يتميز لحم الخرو…"
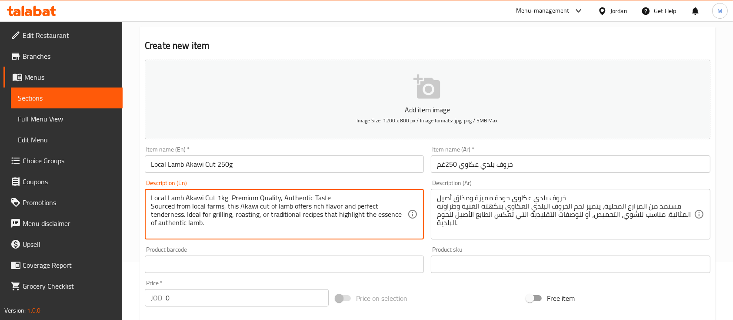
drag, startPoint x: 217, startPoint y: 198, endPoint x: 225, endPoint y: 197, distance: 8.3
click at [225, 197] on textarea "Local Lamb Akawi Cut 1kg Premium Quality, Authentic Taste Sourced from local fa…" at bounding box center [279, 214] width 257 height 41
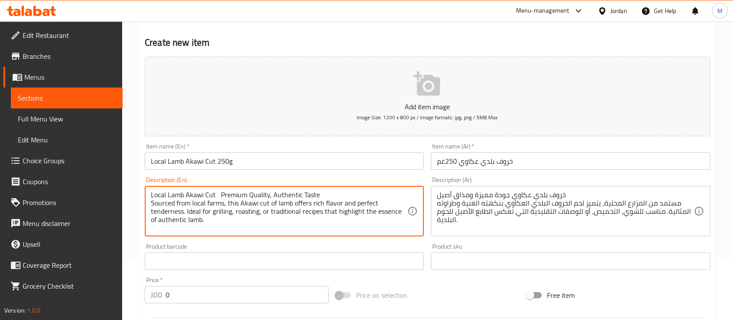
scroll to position [116, 0]
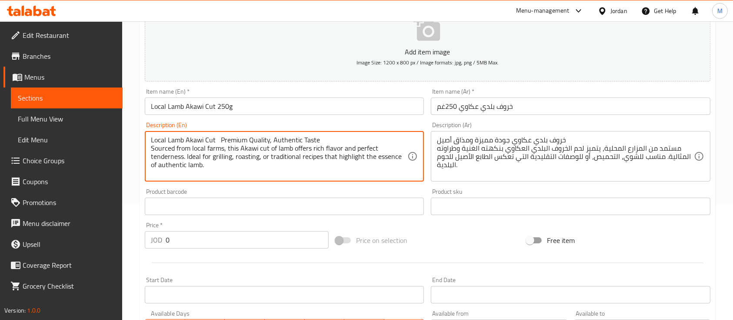
type textarea "Local Lamb Akawi Cut Premium Quality, Authentic Taste Sourced from local farms,…"
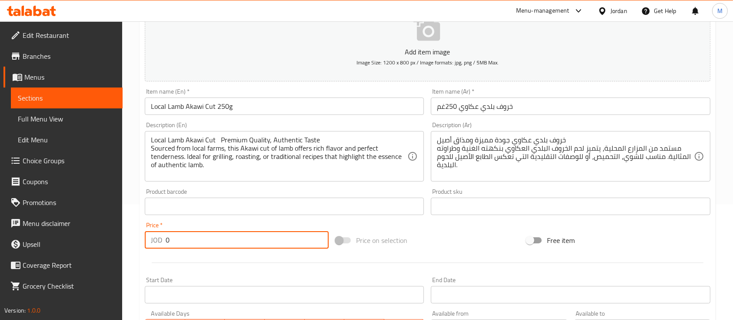
drag, startPoint x: 167, startPoint y: 236, endPoint x: 157, endPoint y: 237, distance: 10.0
click at [157, 237] on div "JOD 0 Price *" at bounding box center [237, 239] width 184 height 17
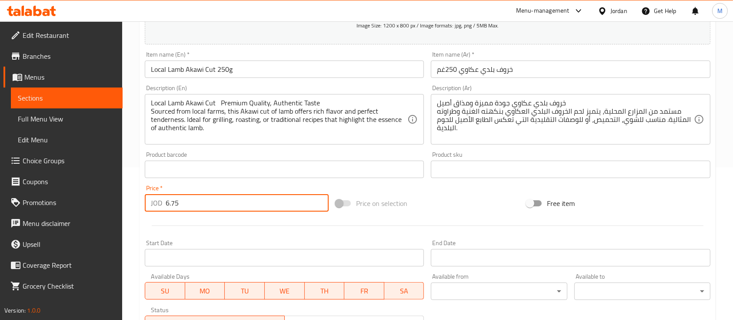
scroll to position [174, 0]
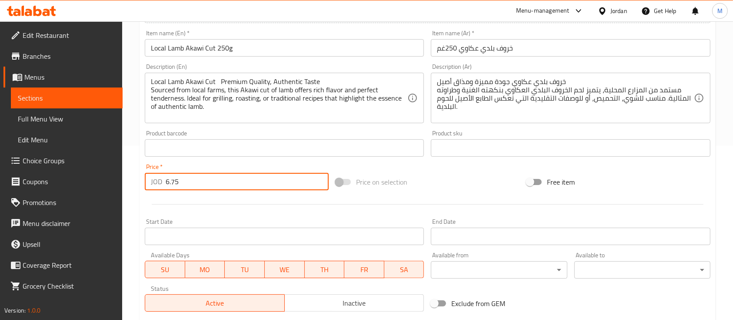
type input "6.75"
click at [261, 204] on div at bounding box center [427, 204] width 573 height 21
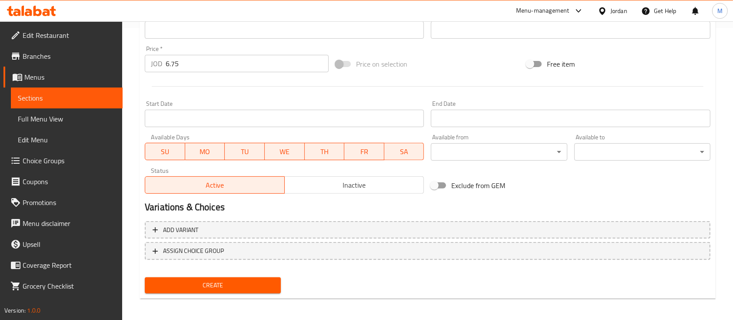
scroll to position [295, 0]
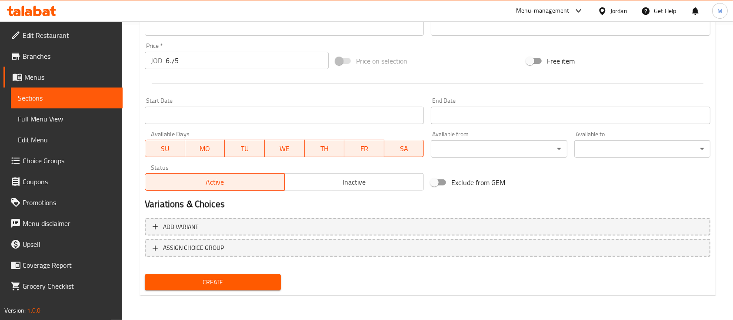
click at [266, 281] on span "Create" at bounding box center [213, 282] width 122 height 11
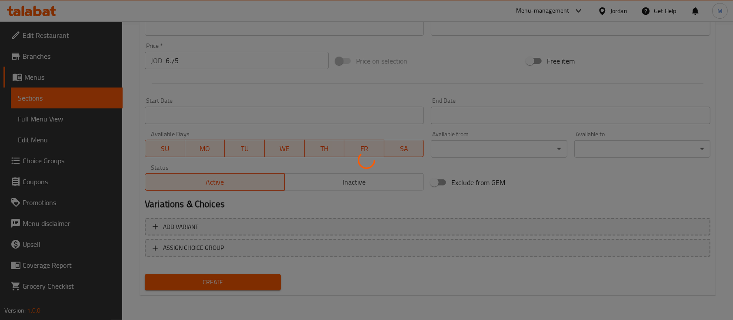
type input "0"
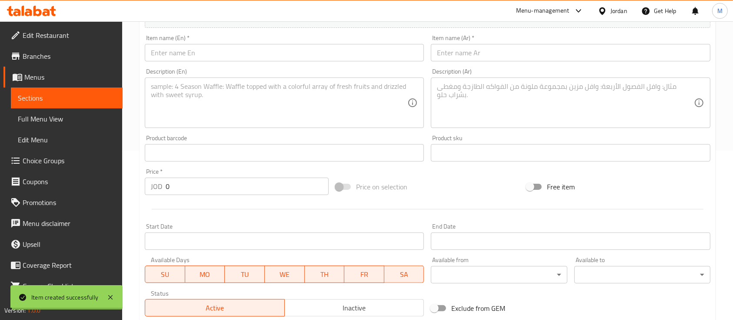
scroll to position [5, 0]
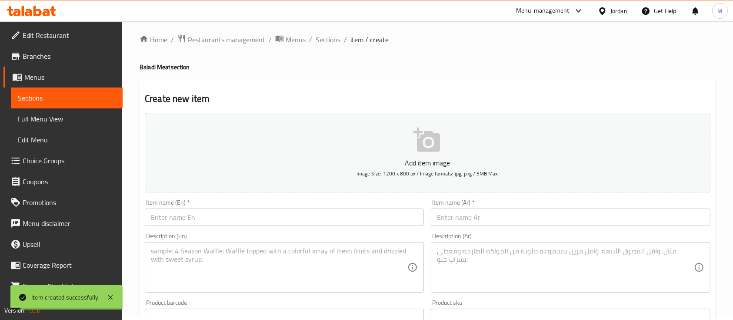
click at [331, 40] on span "Sections" at bounding box center [328, 39] width 25 height 10
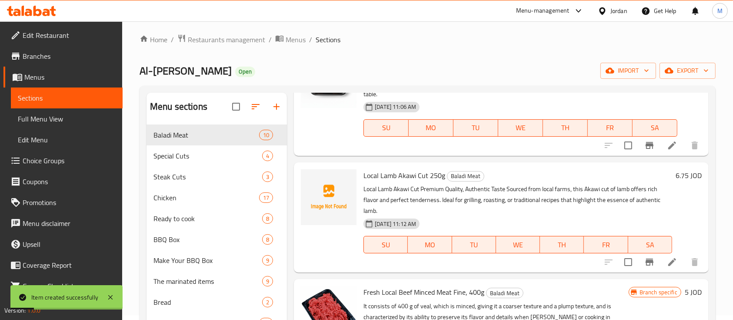
scroll to position [232, 0]
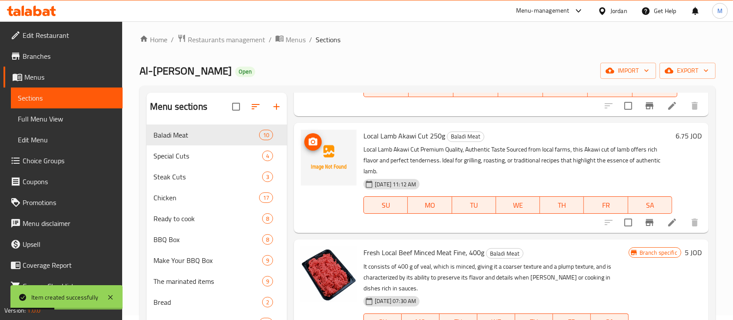
click at [320, 144] on span "upload picture" at bounding box center [312, 142] width 17 height 10
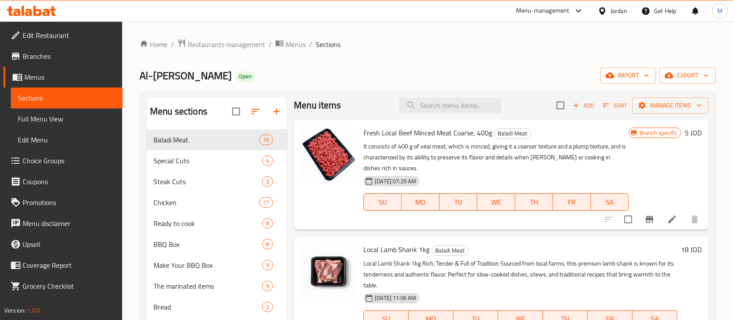
scroll to position [0, 0]
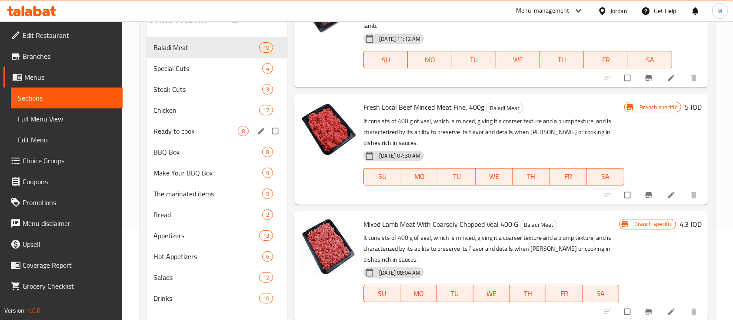
scroll to position [116, 0]
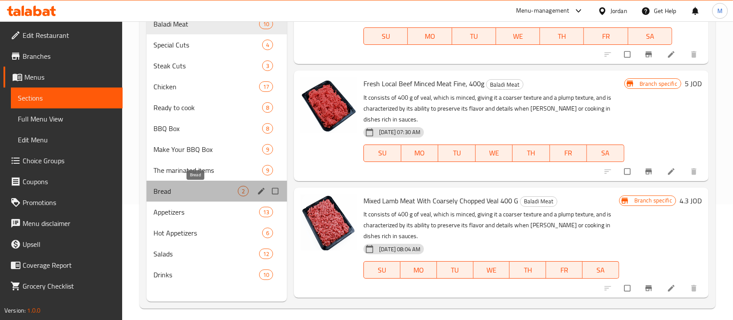
click at [194, 190] on span "Bread" at bounding box center [196, 191] width 84 height 10
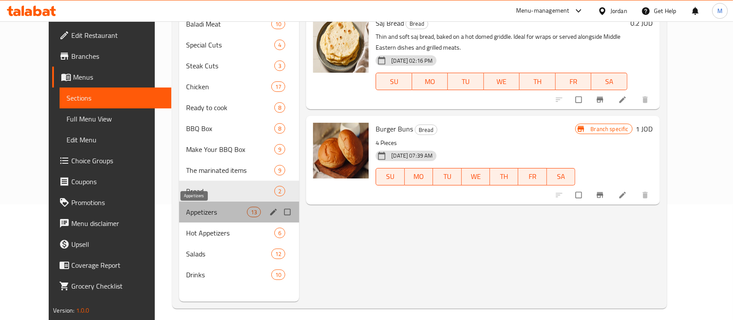
click at [197, 207] on span "Appetizers" at bounding box center [216, 212] width 61 height 10
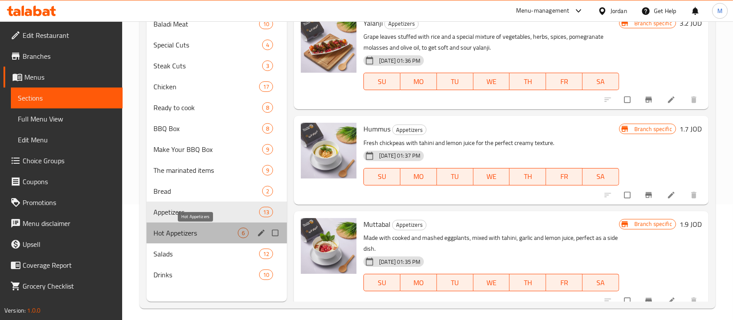
click at [183, 231] on span "Hot Appetizers" at bounding box center [196, 232] width 84 height 10
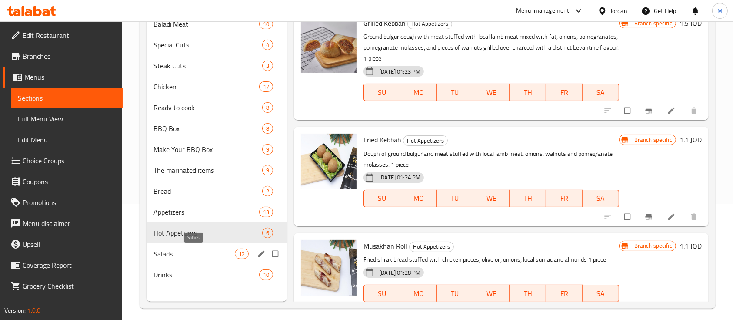
click at [203, 252] on span "Salads" at bounding box center [194, 253] width 81 height 10
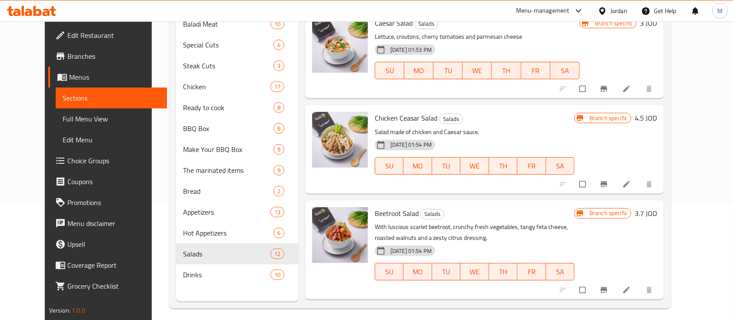
click at [198, 284] on nav "Baladi Meat 10 Special Cuts 4 Steak Cuts 3 Chicken 17 Ready to cook 8 BBQ Box 8…" at bounding box center [237, 149] width 122 height 278
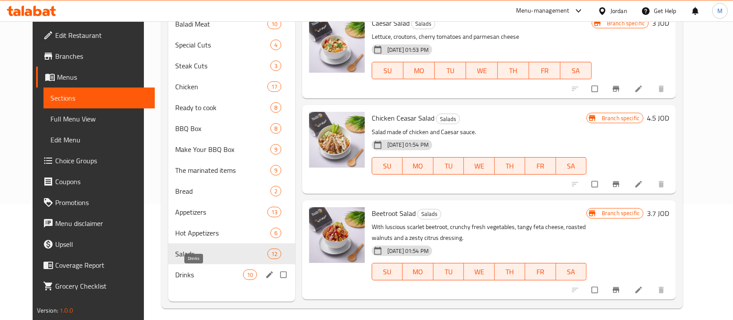
click at [197, 276] on span "Drinks" at bounding box center [209, 274] width 68 height 10
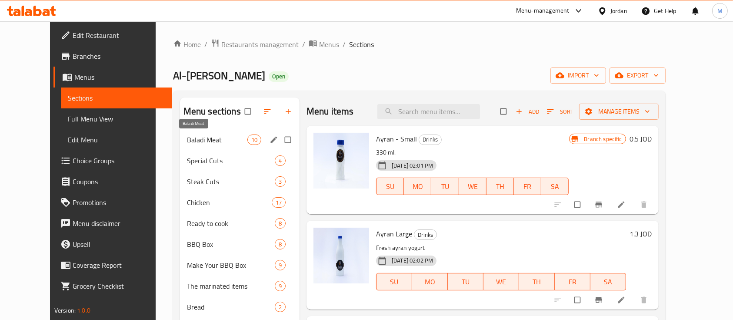
click at [187, 141] on span "Baladi Meat" at bounding box center [217, 139] width 60 height 10
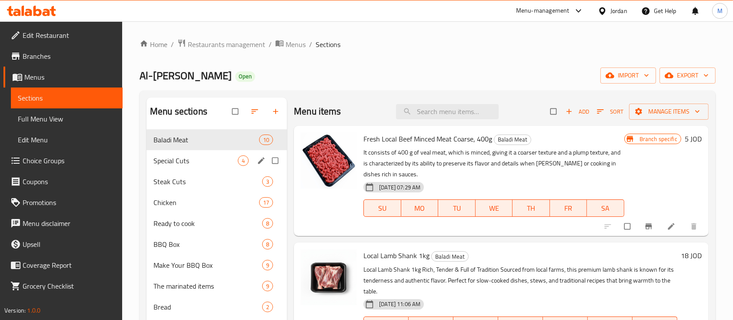
click at [173, 164] on span "Special Cuts" at bounding box center [196, 160] width 84 height 10
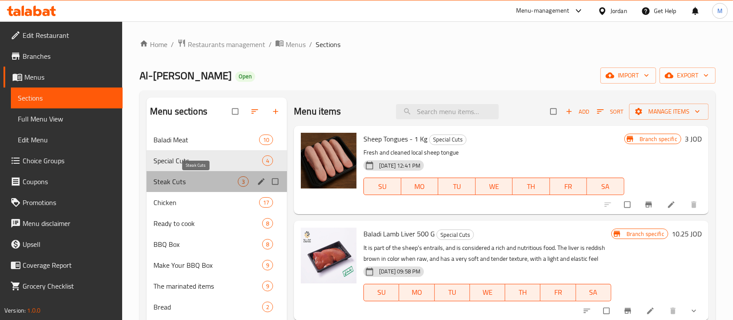
click at [196, 178] on span "Steak Cuts" at bounding box center [196, 181] width 84 height 10
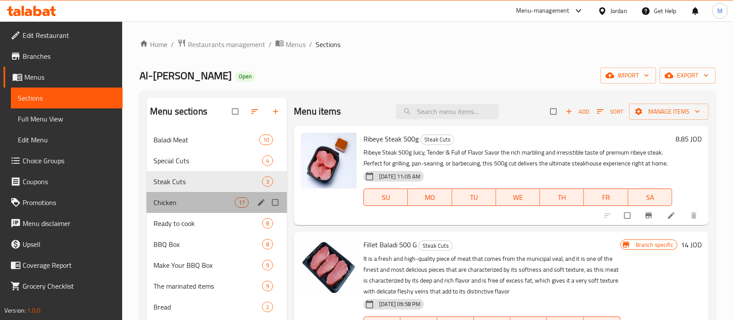
click at [200, 196] on div "Chicken 17" at bounding box center [217, 202] width 140 height 21
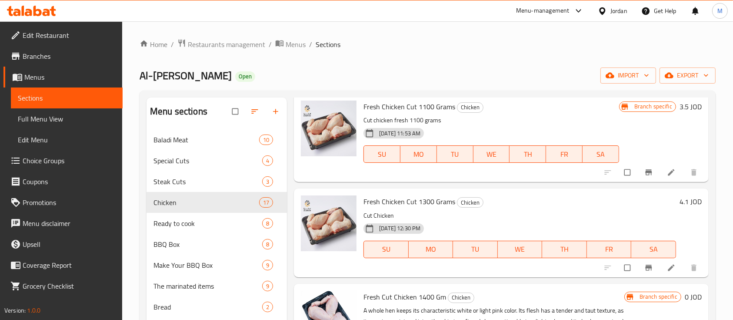
scroll to position [638, 0]
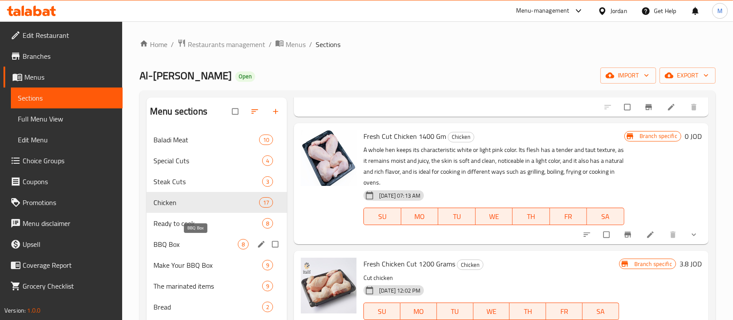
click at [202, 242] on span "BBQ Box" at bounding box center [196, 244] width 84 height 10
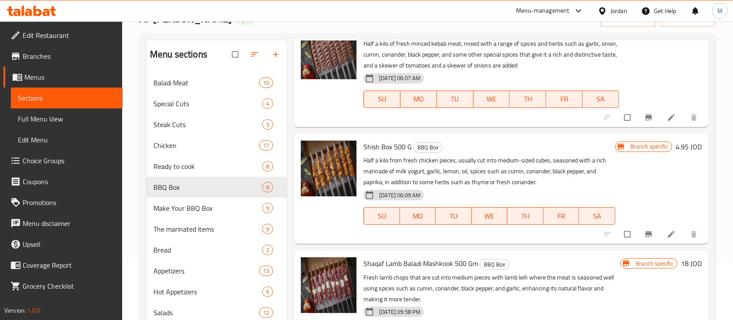
scroll to position [122, 0]
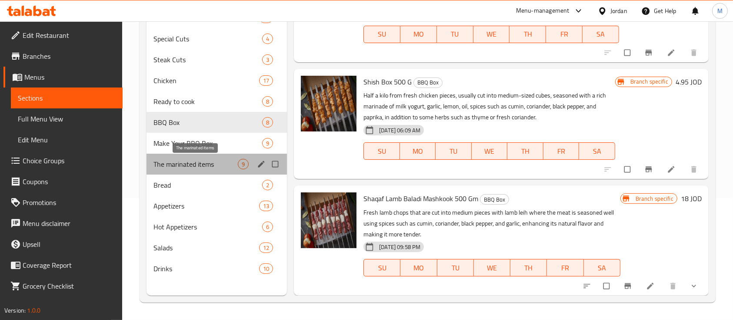
click at [213, 164] on span "The marinated items" at bounding box center [196, 164] width 84 height 10
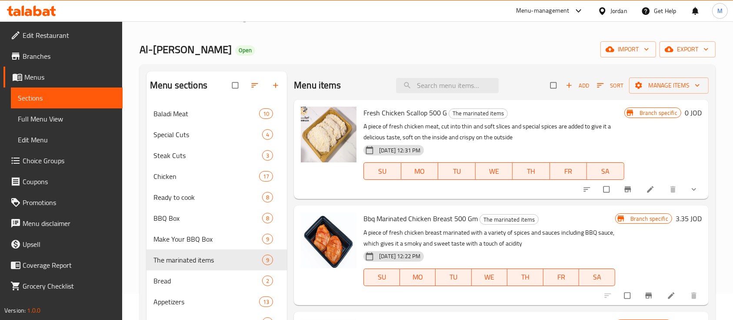
scroll to position [6, 0]
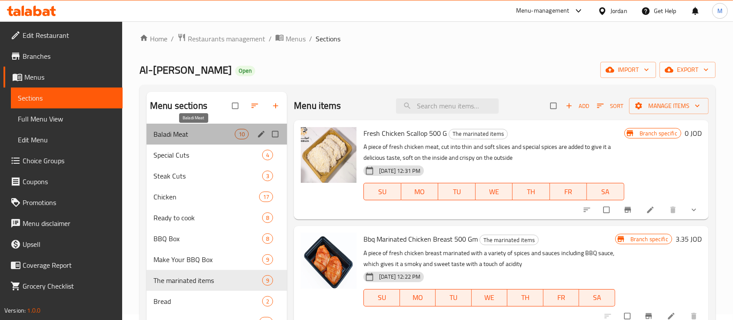
click at [175, 133] on span "Baladi Meat" at bounding box center [194, 134] width 81 height 10
